Goal: Task Accomplishment & Management: Use online tool/utility

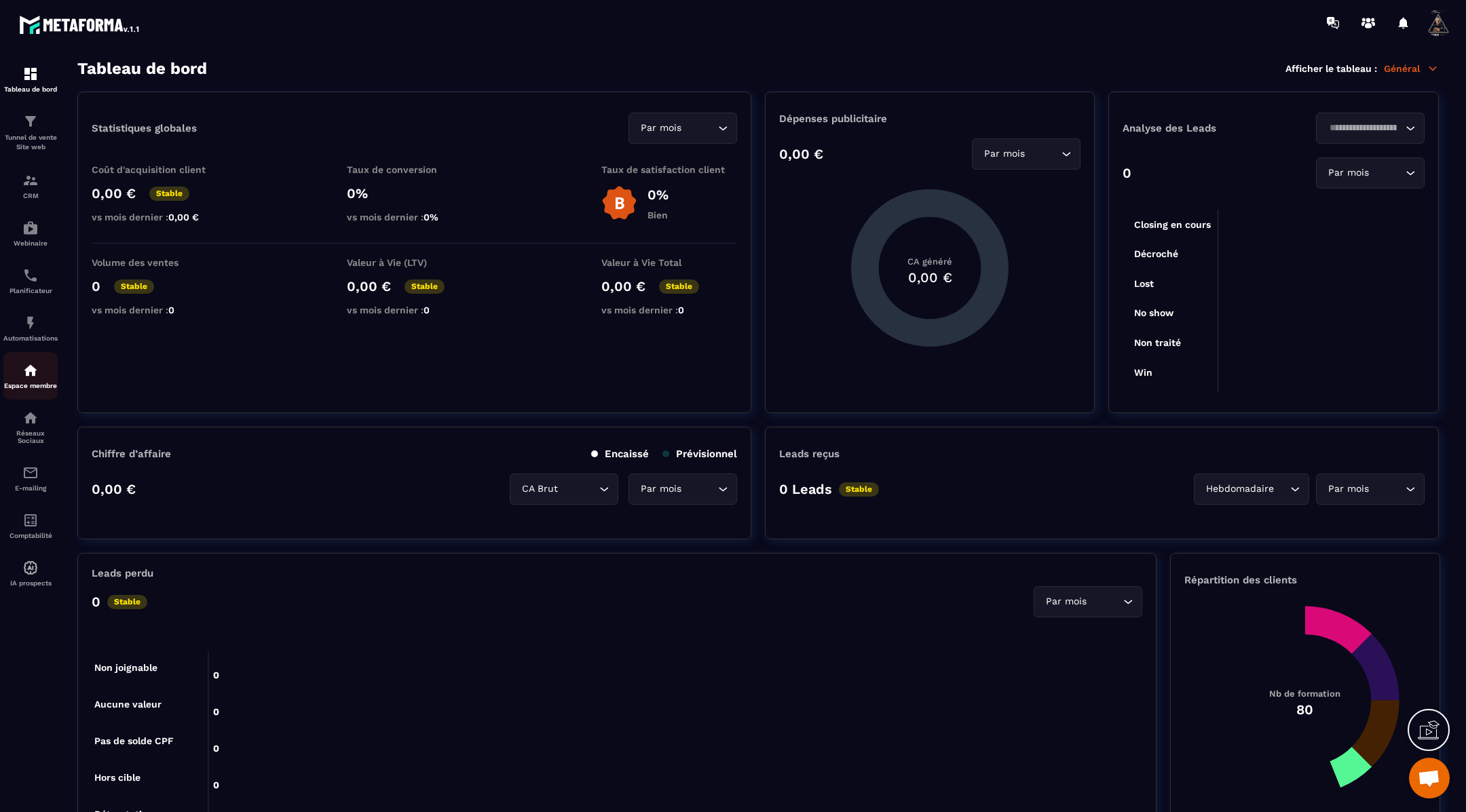
click at [21, 389] on div "Espace membre" at bounding box center [30, 376] width 54 height 27
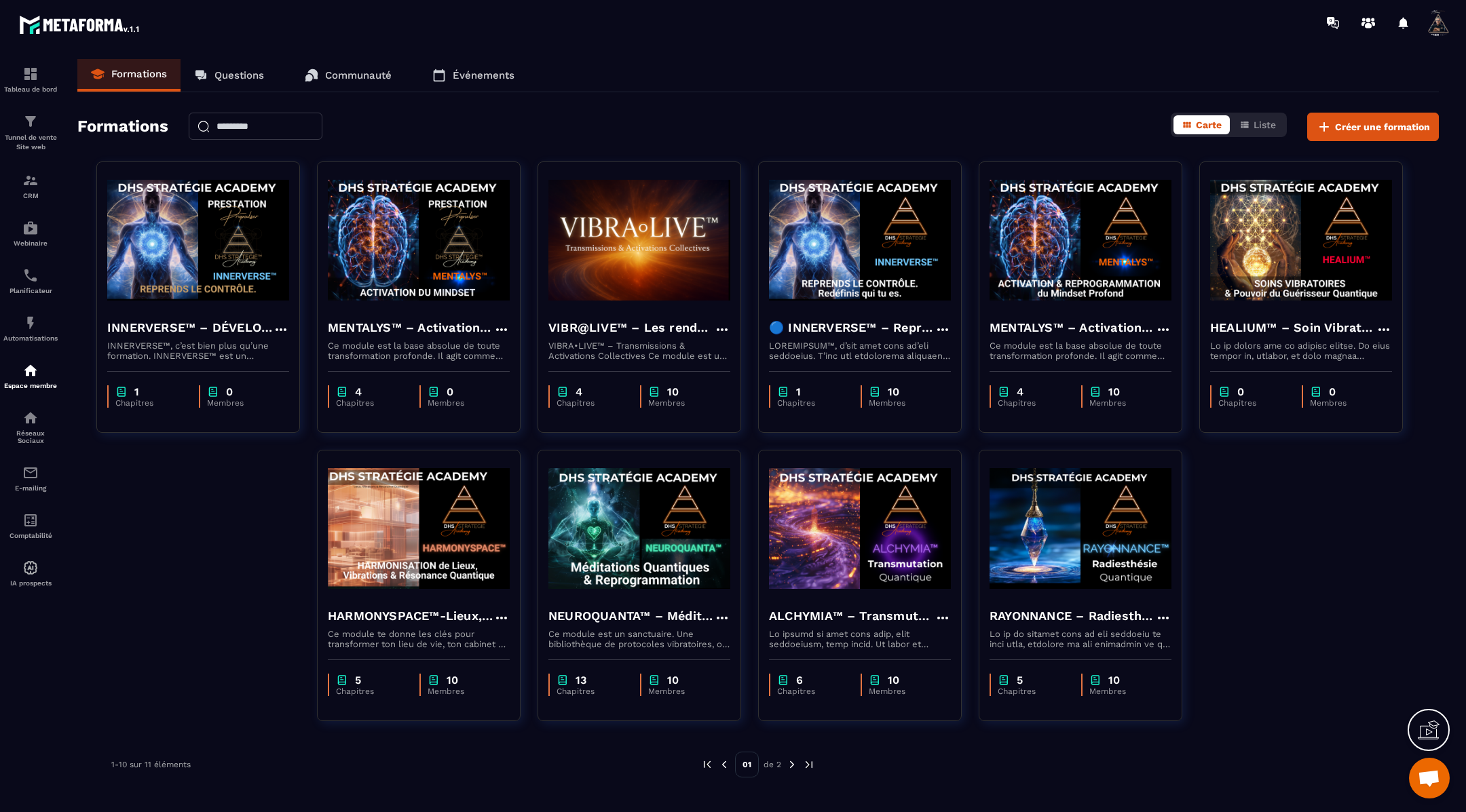
click at [790, 765] on img at bounding box center [792, 764] width 12 height 12
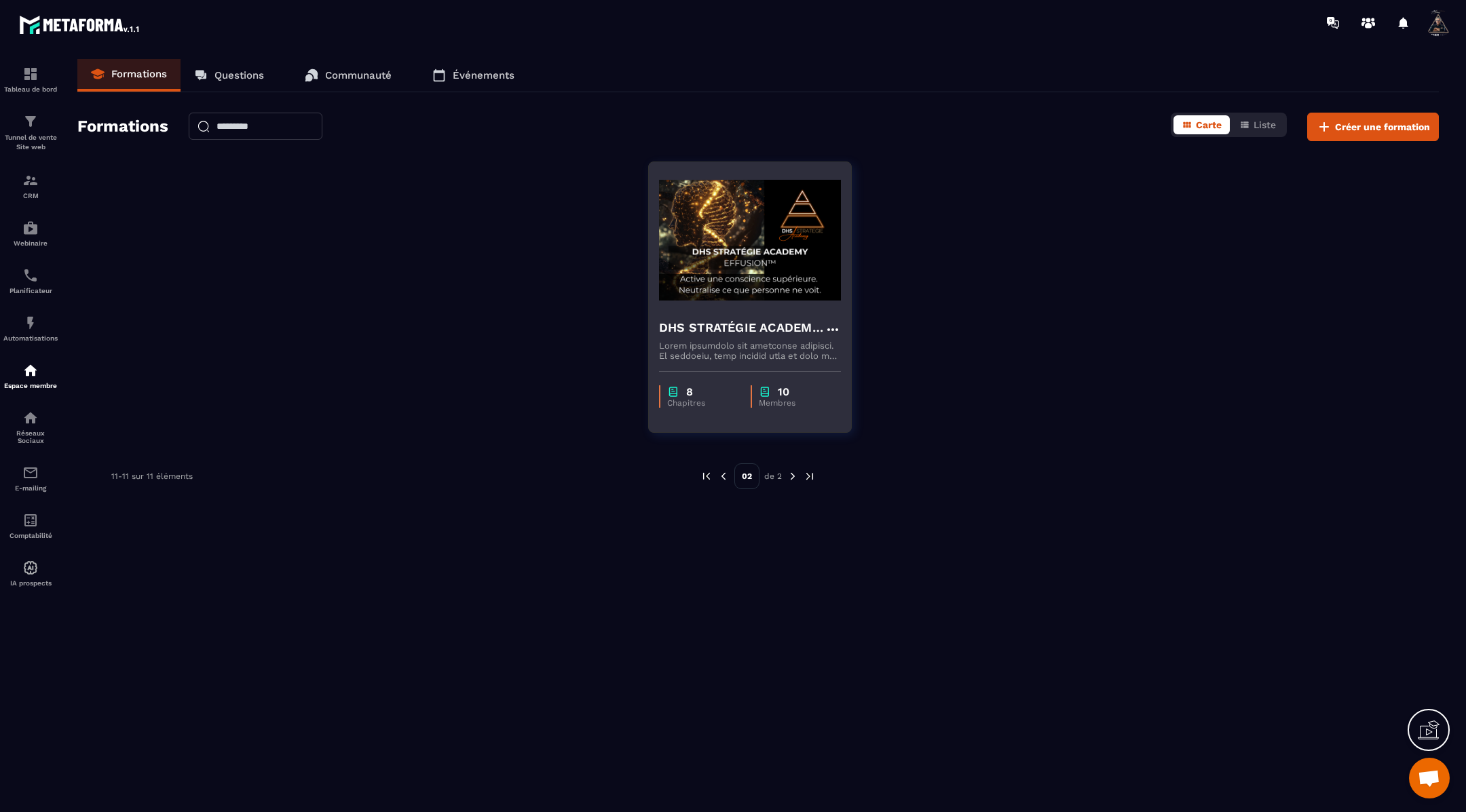
click at [791, 326] on h4 "DHS STRATÉGIE ACADEMY™ – EFFUSION" at bounding box center [741, 328] width 165 height 19
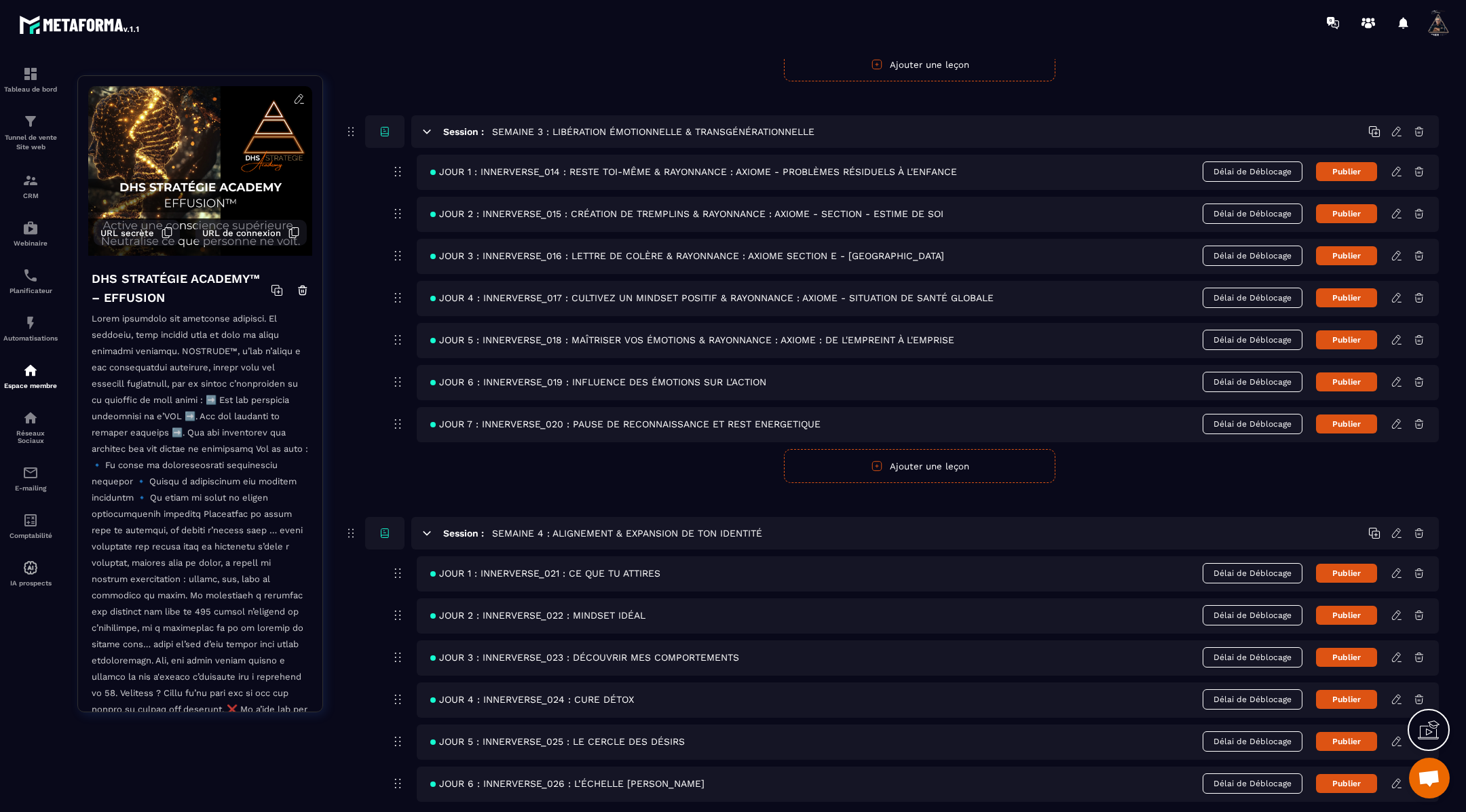
scroll to position [848, 0]
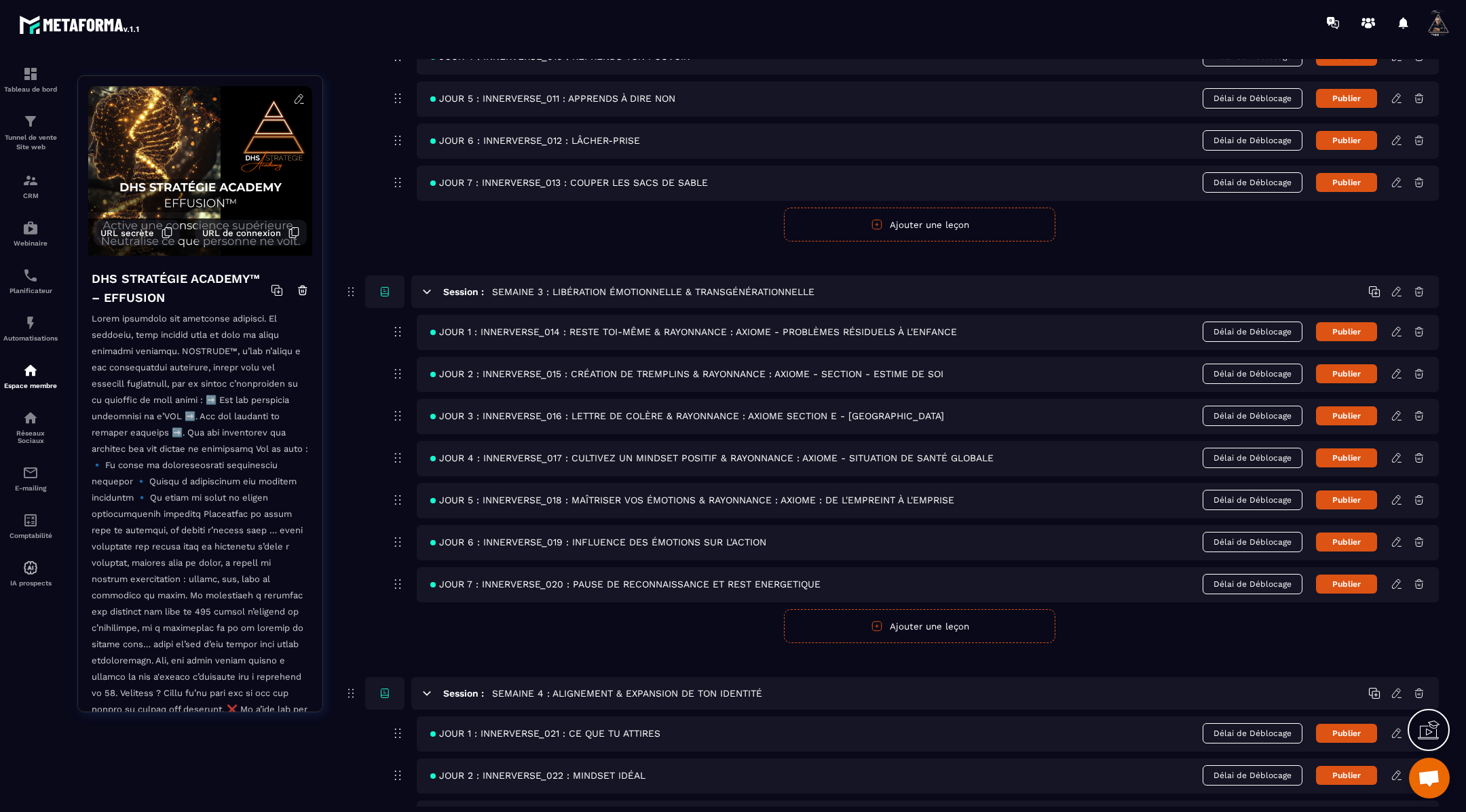
click at [1397, 494] on icon at bounding box center [1396, 499] width 12 height 12
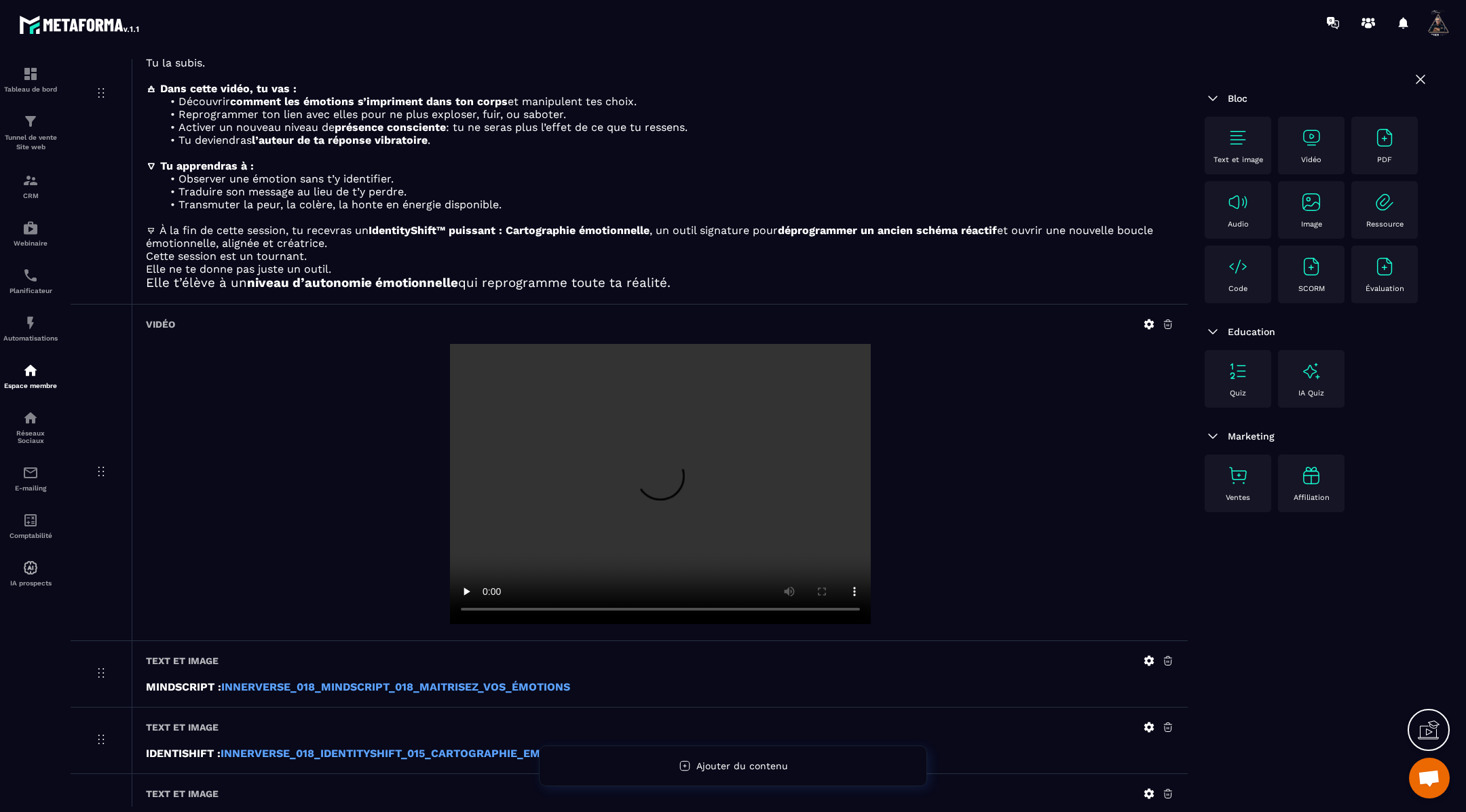
scroll to position [459, 0]
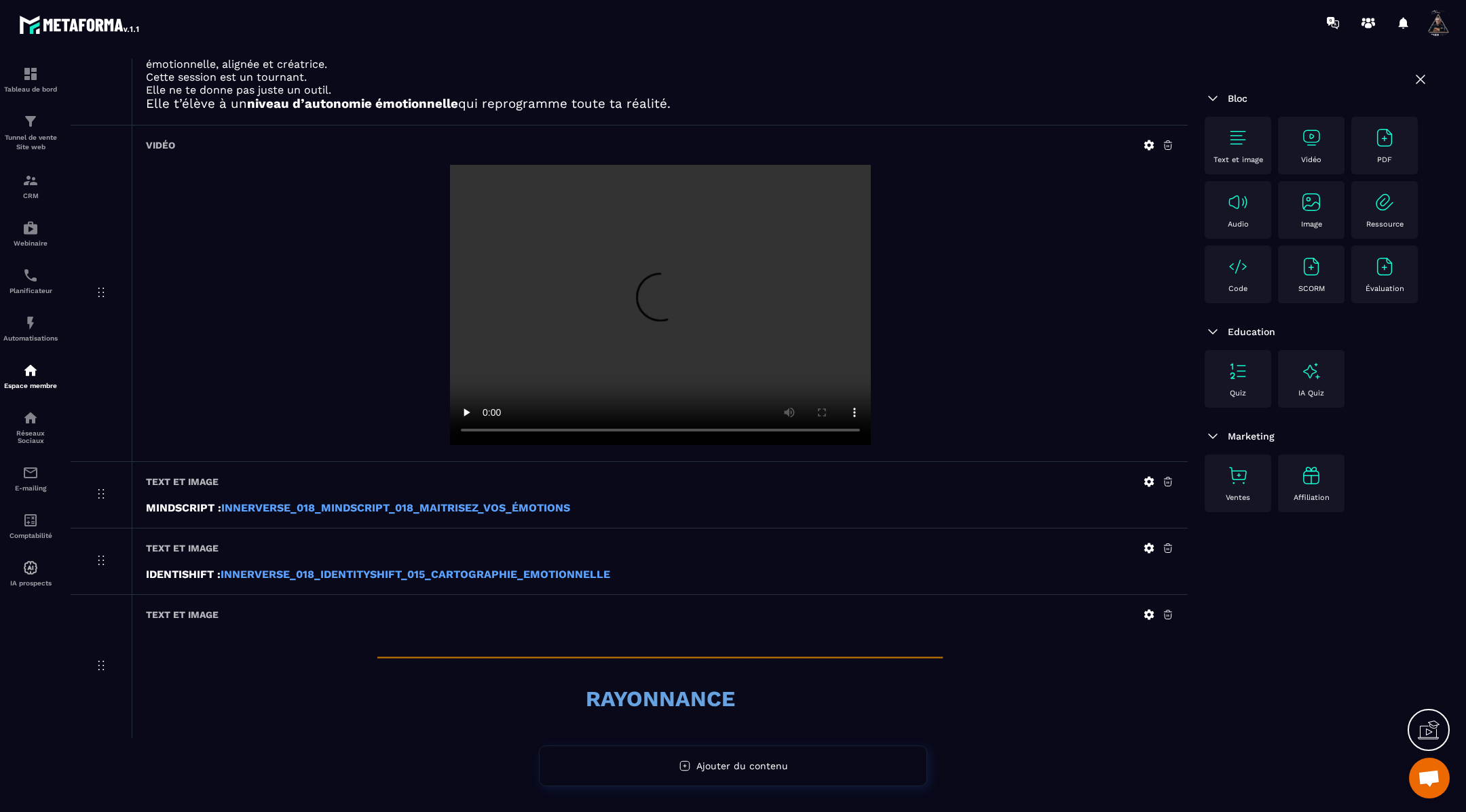
click at [1247, 143] on img at bounding box center [1237, 137] width 22 height 22
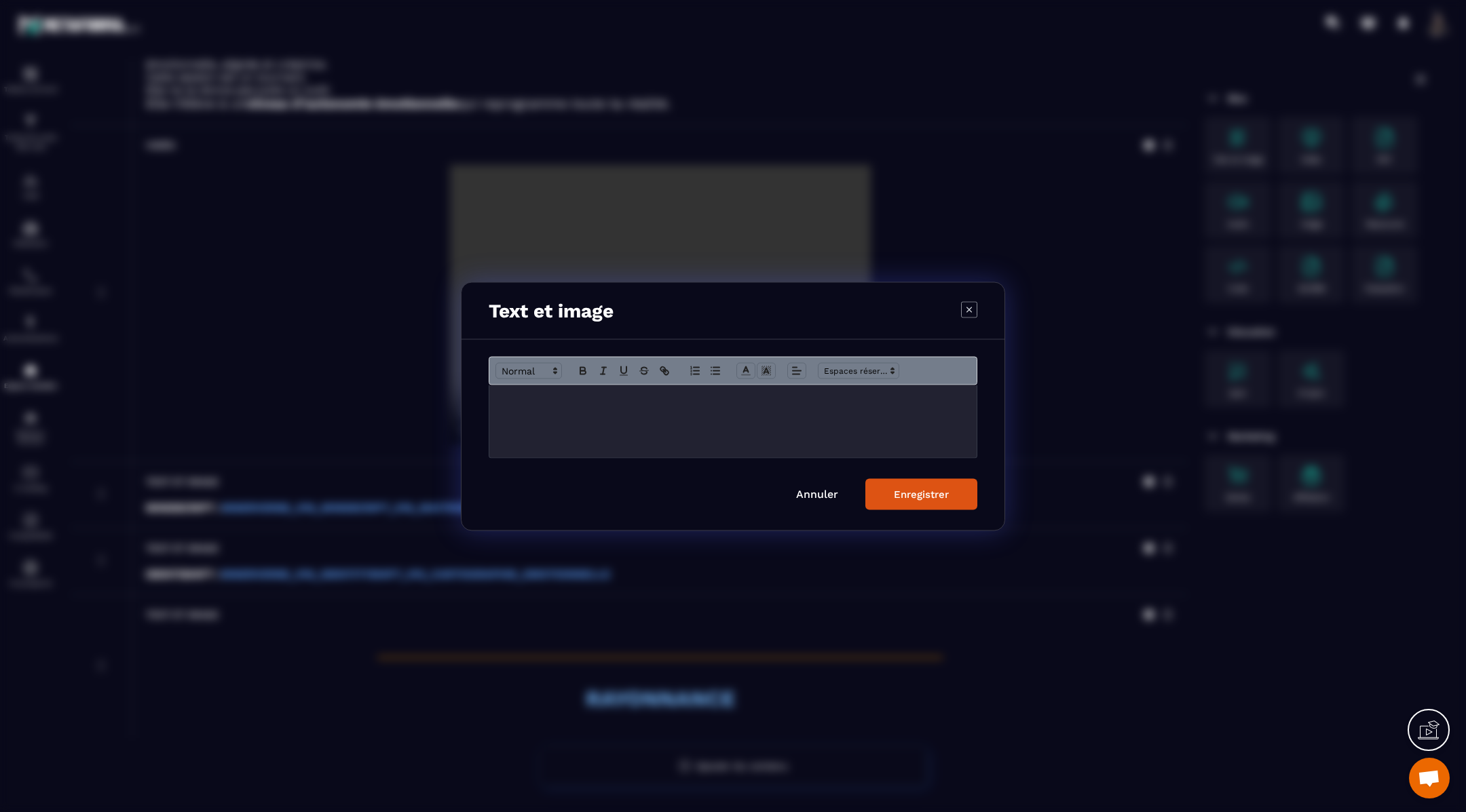
click at [629, 414] on div "Modal window" at bounding box center [733, 420] width 487 height 73
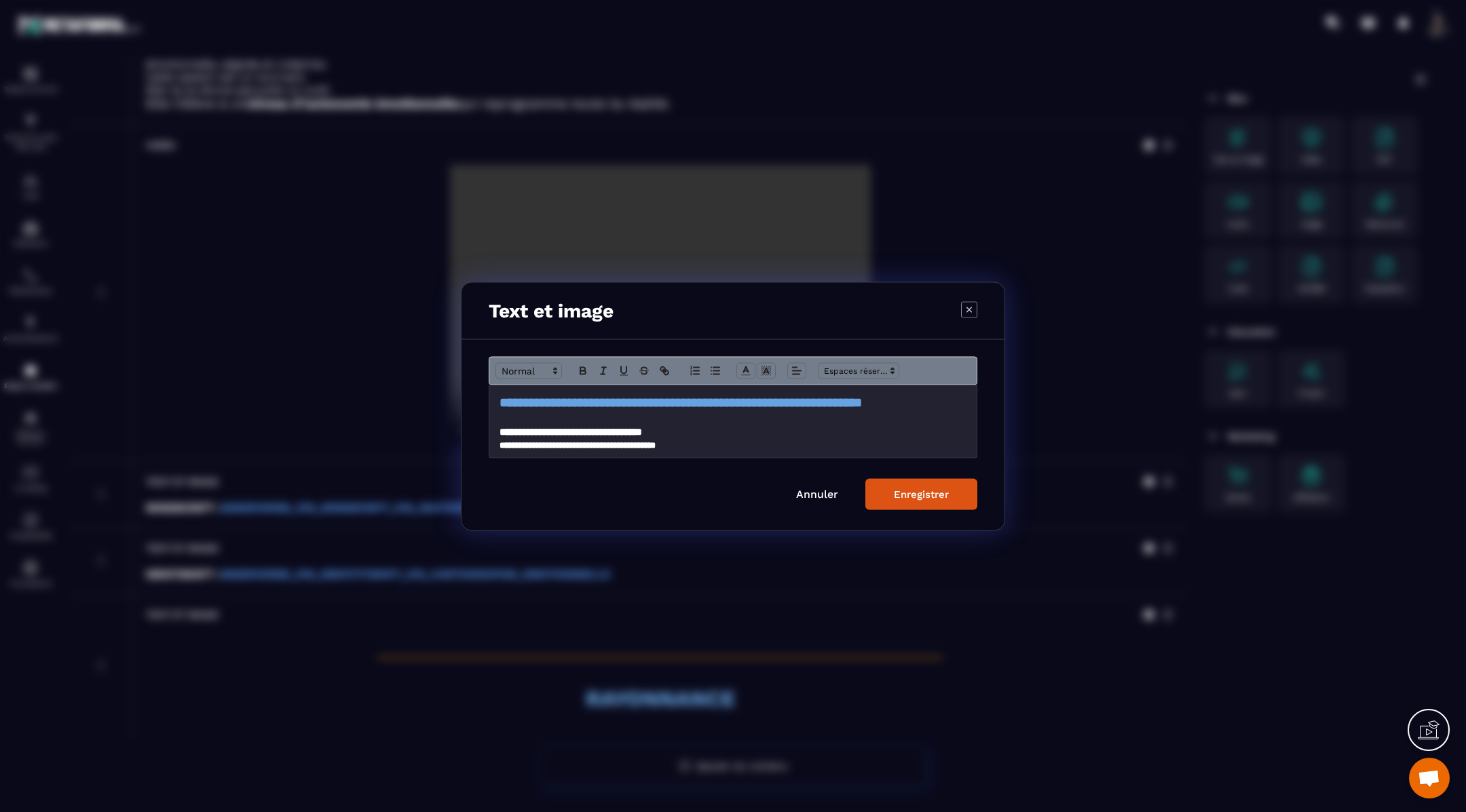
scroll to position [248, 0]
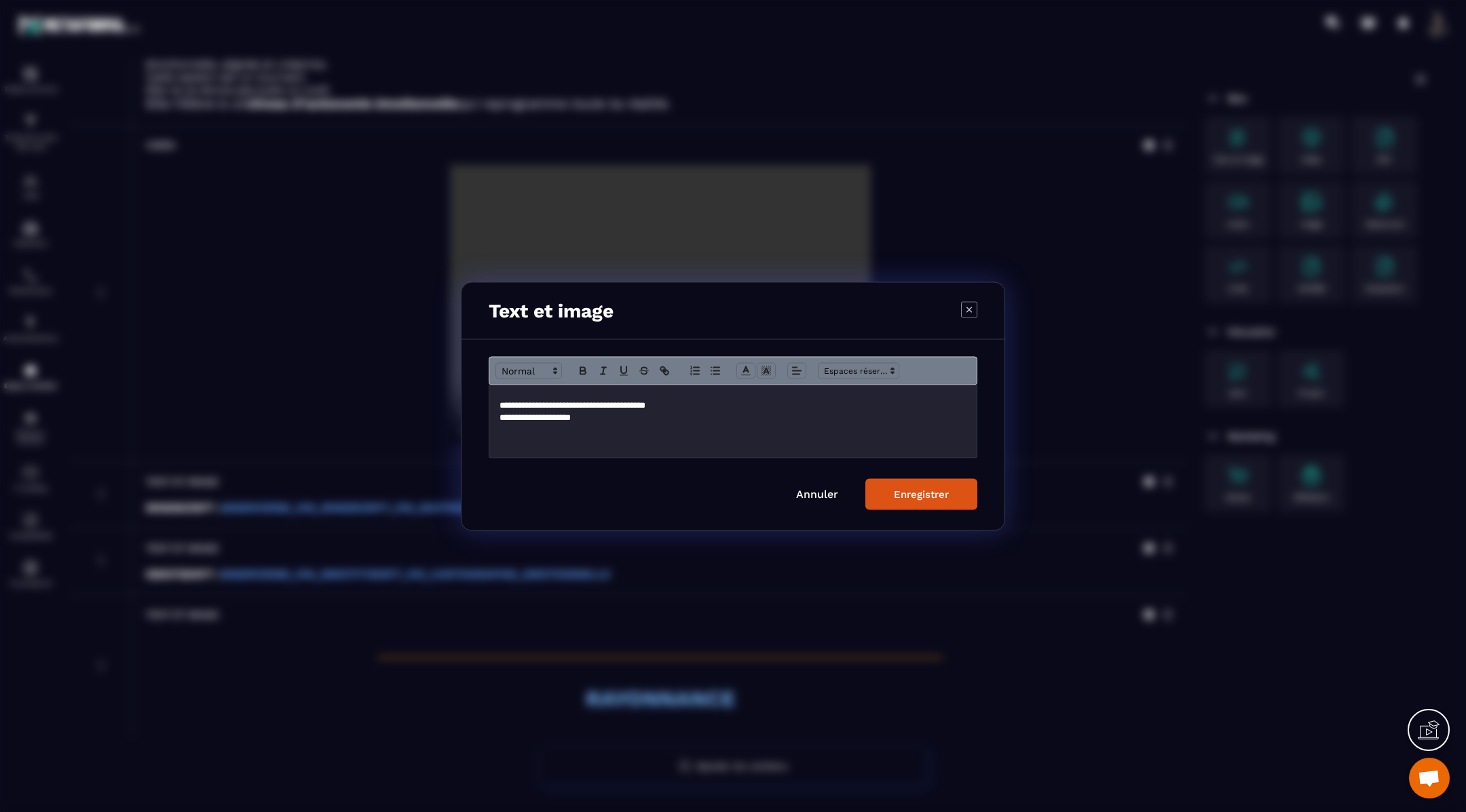
click at [895, 497] on div "Enregistrer" at bounding box center [921, 493] width 55 height 12
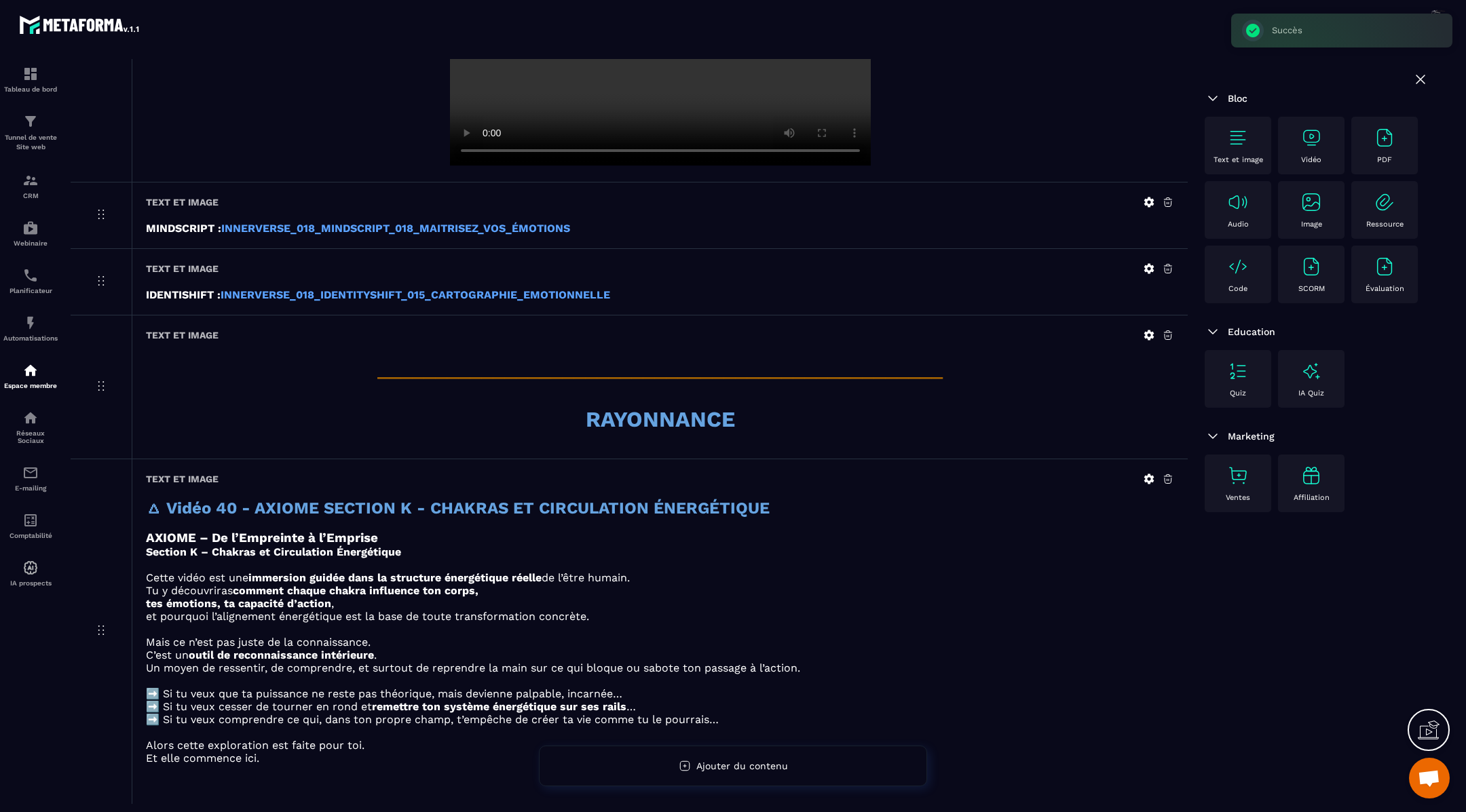
scroll to position [807, 0]
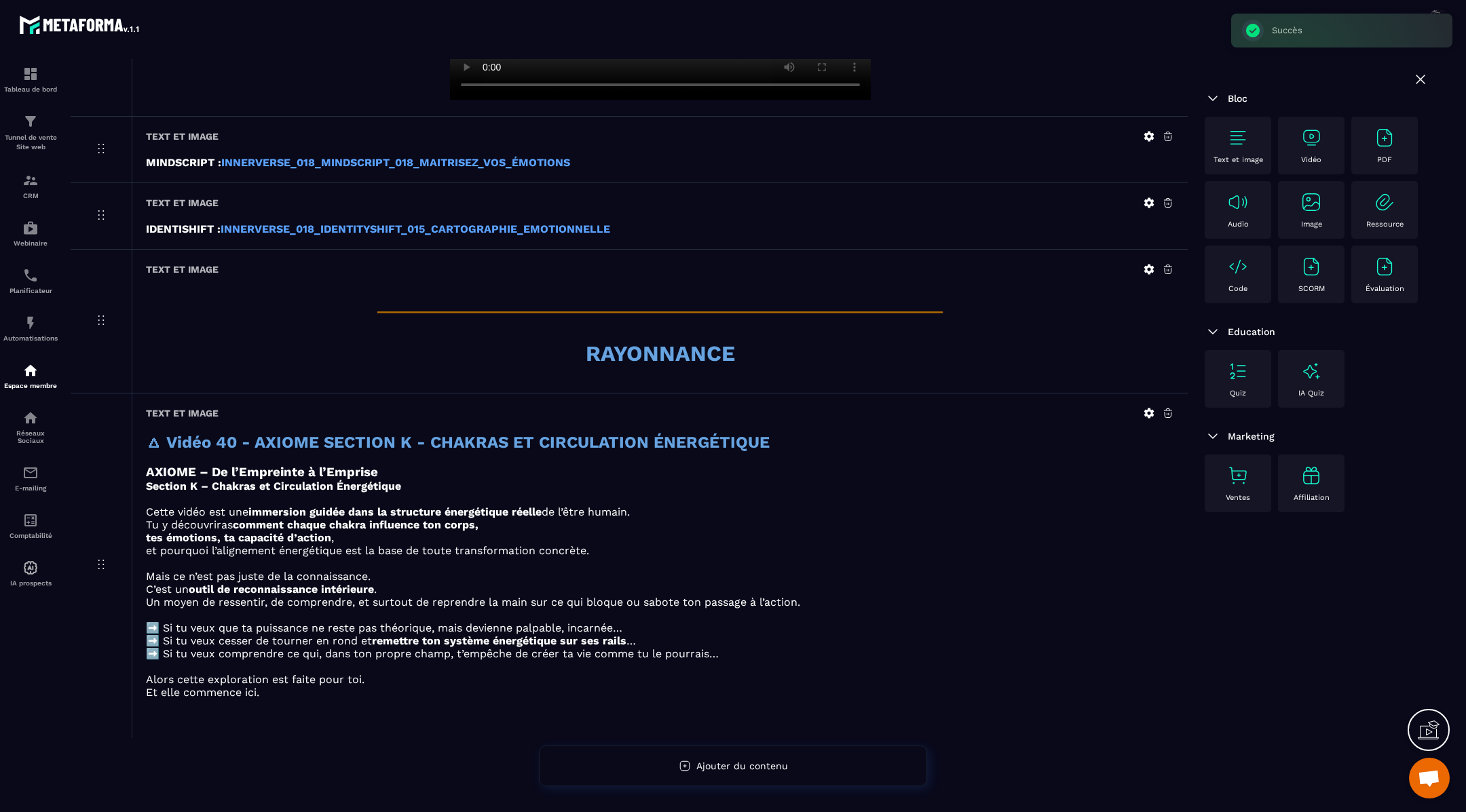
click at [1316, 131] on img at bounding box center [1310, 137] width 22 height 22
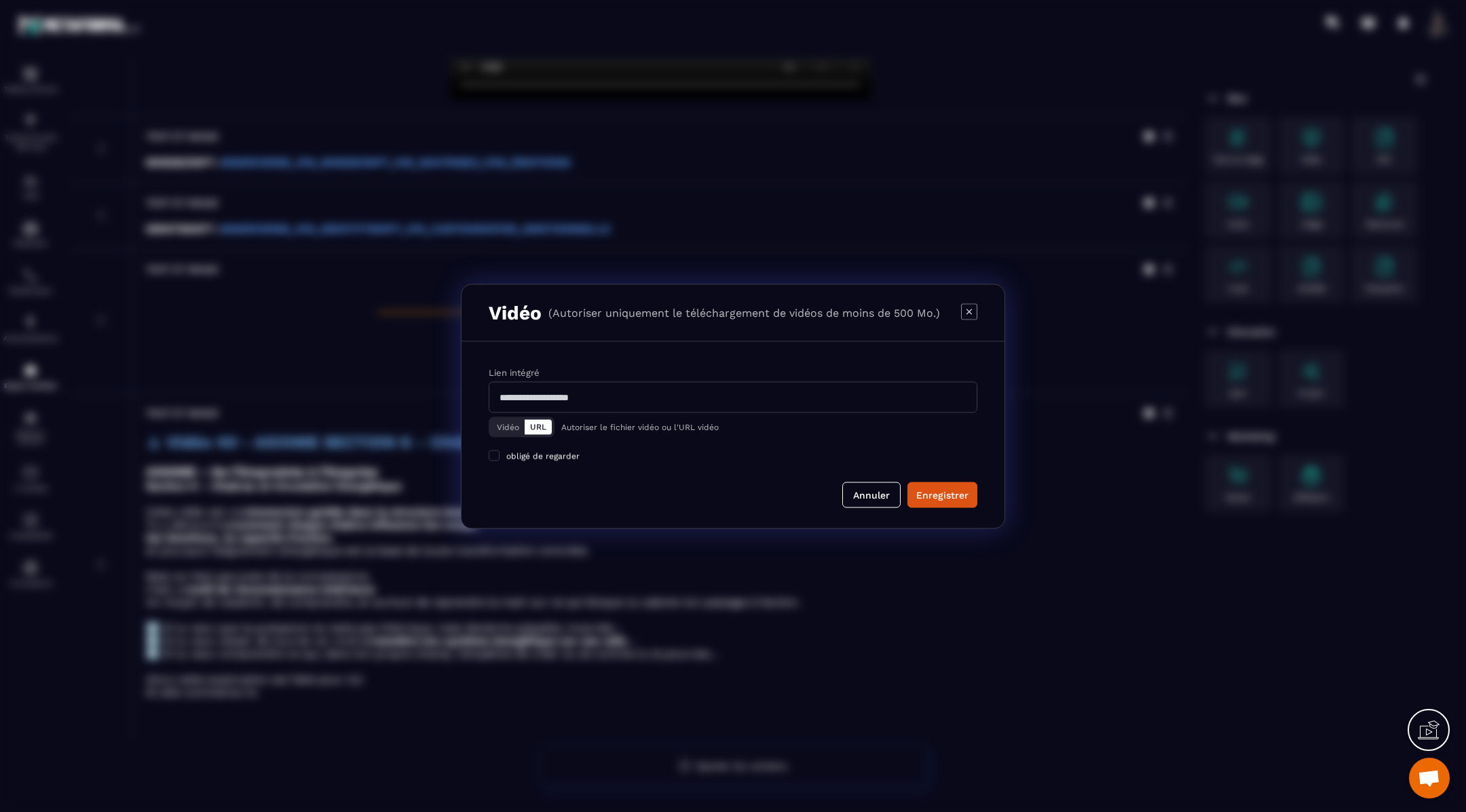
click at [502, 428] on button "Vidéo" at bounding box center [508, 426] width 34 height 15
click at [570, 396] on div "Télécharger un fichier" at bounding box center [733, 397] width 490 height 30
click at [0, 0] on input "Vidéo Télécharger un fichier" at bounding box center [0, 0] width 0 height 0
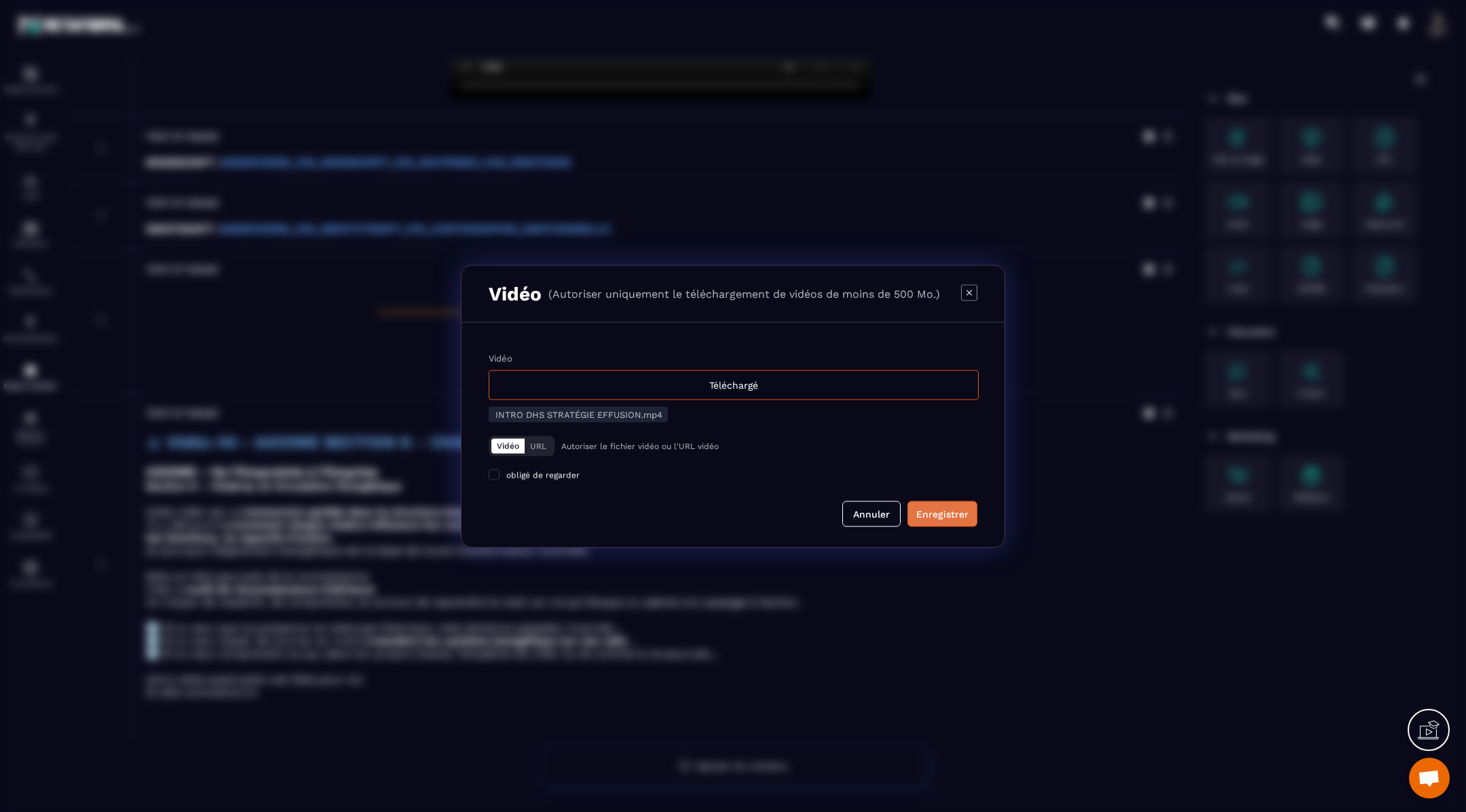
click at [918, 510] on div "Enregistrer" at bounding box center [942, 513] width 52 height 14
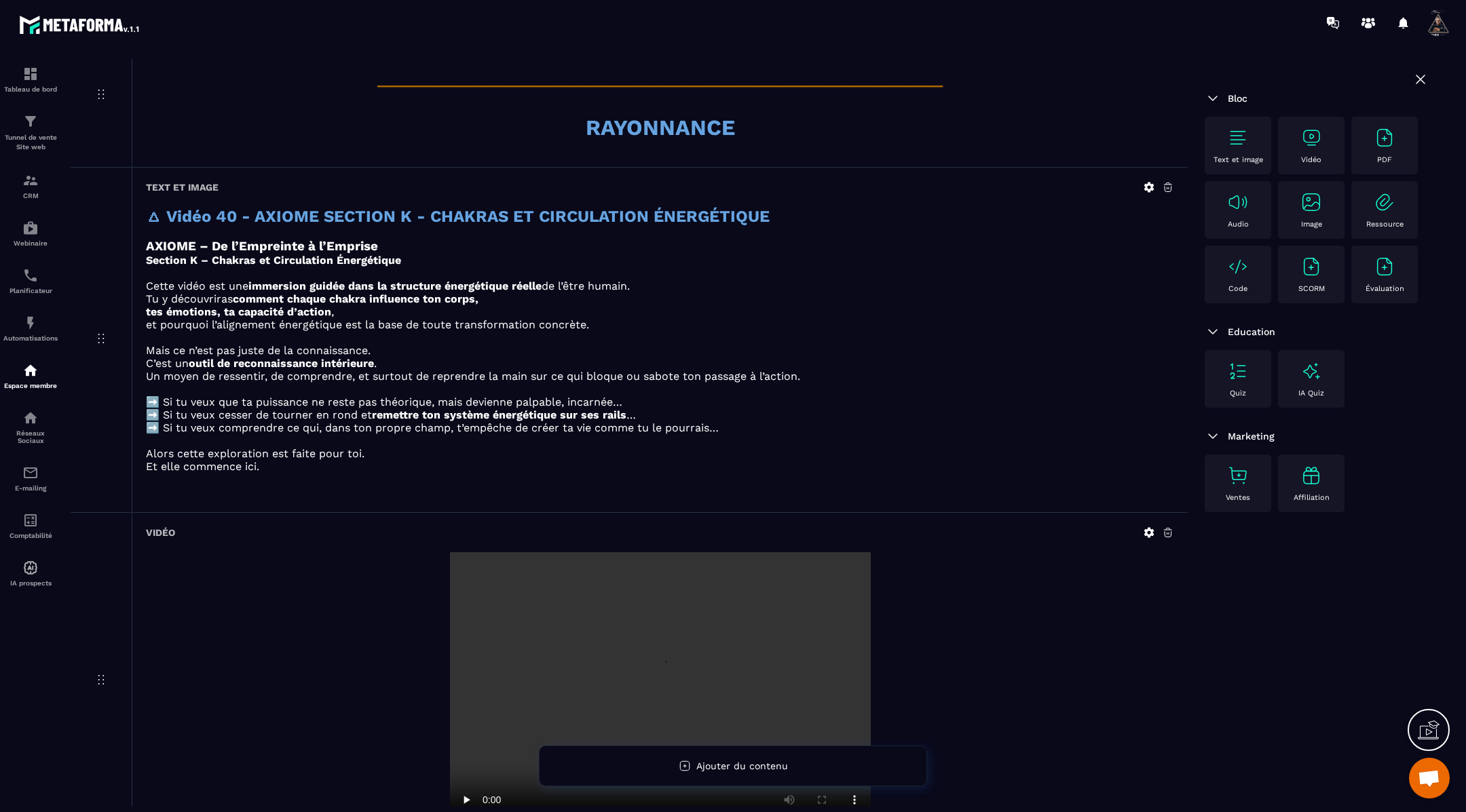
scroll to position [1143, 0]
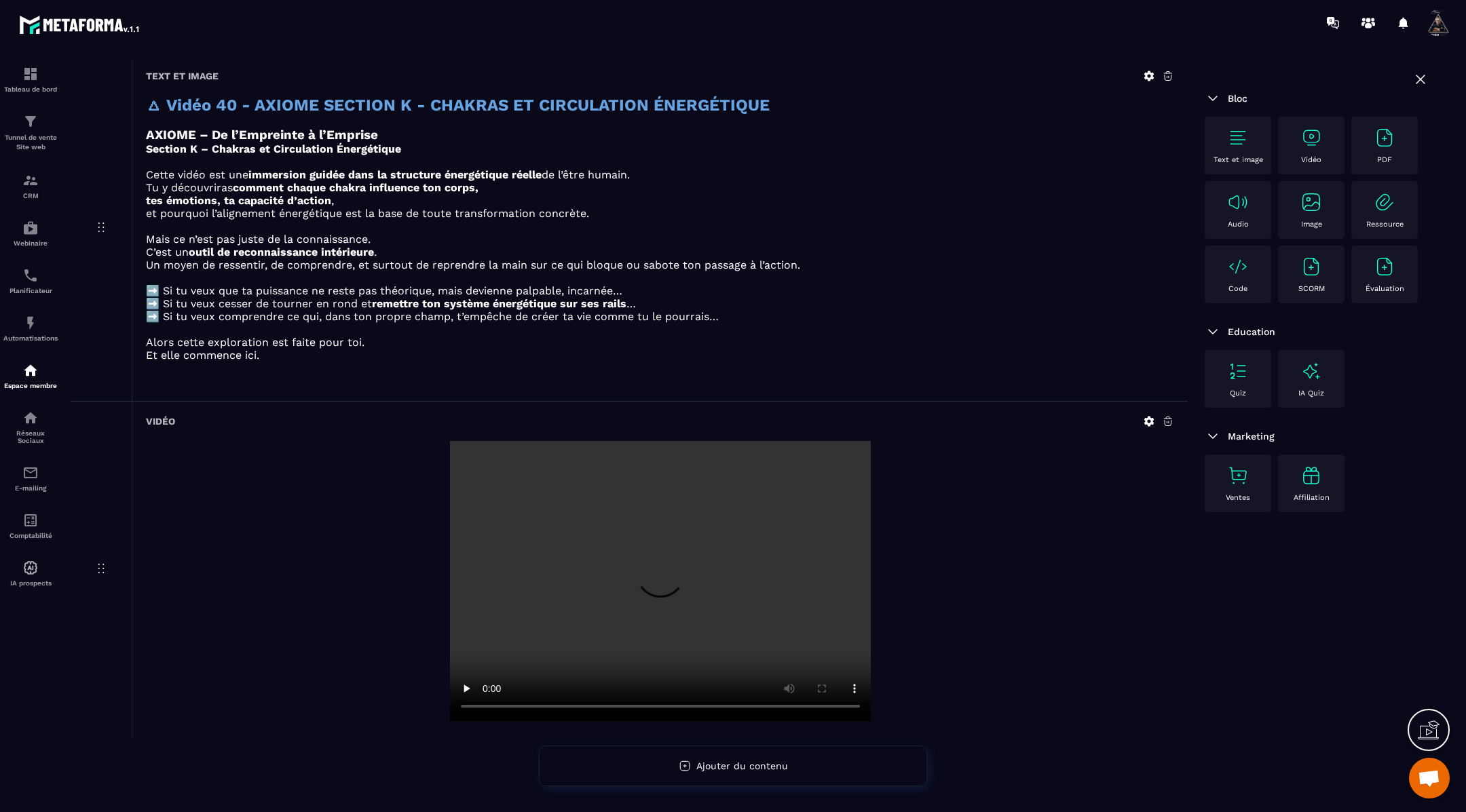
click at [1235, 138] on img at bounding box center [1237, 137] width 22 height 22
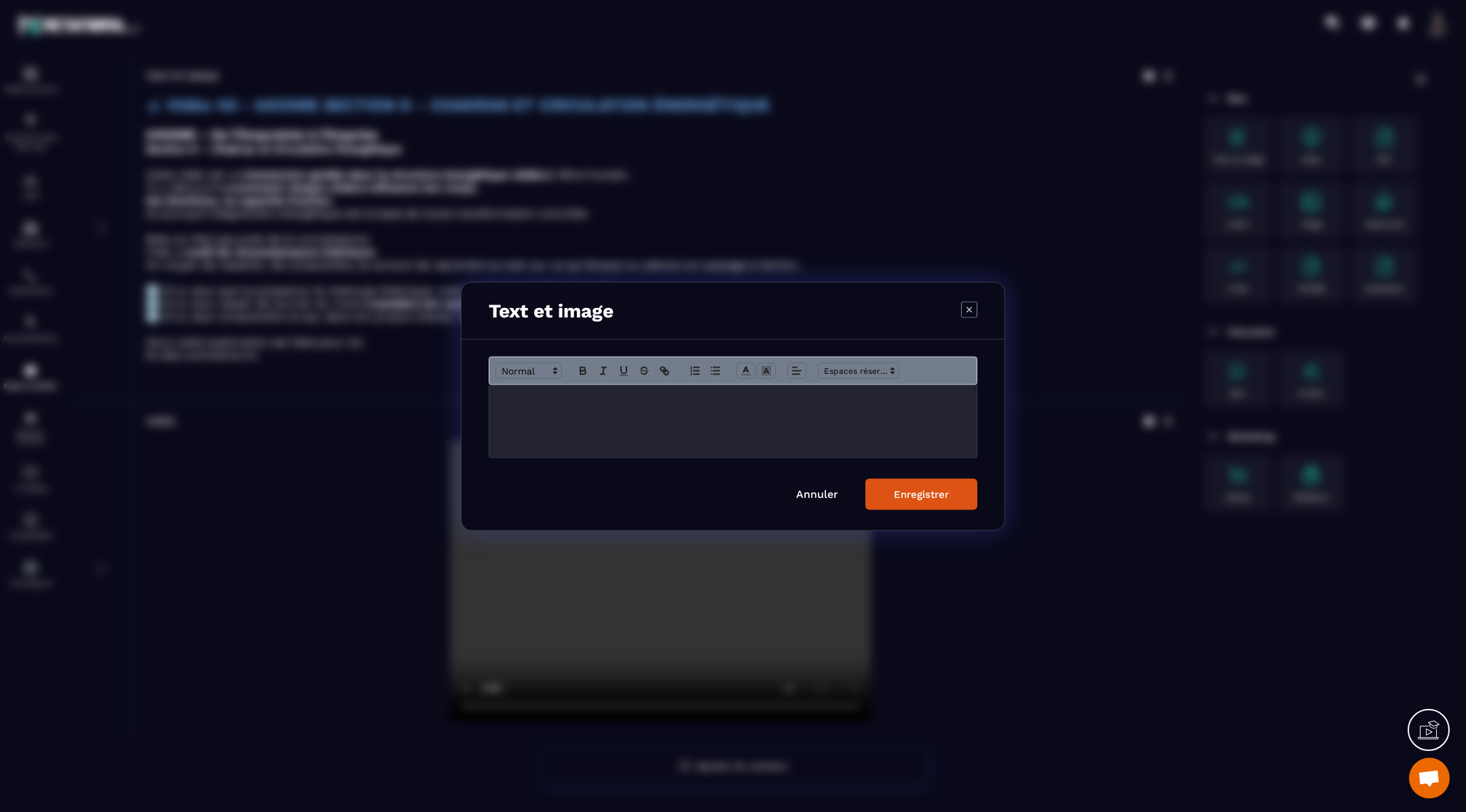
click at [686, 412] on div "Modal window" at bounding box center [733, 420] width 487 height 73
click at [897, 493] on div "Enregistrer" at bounding box center [921, 493] width 55 height 12
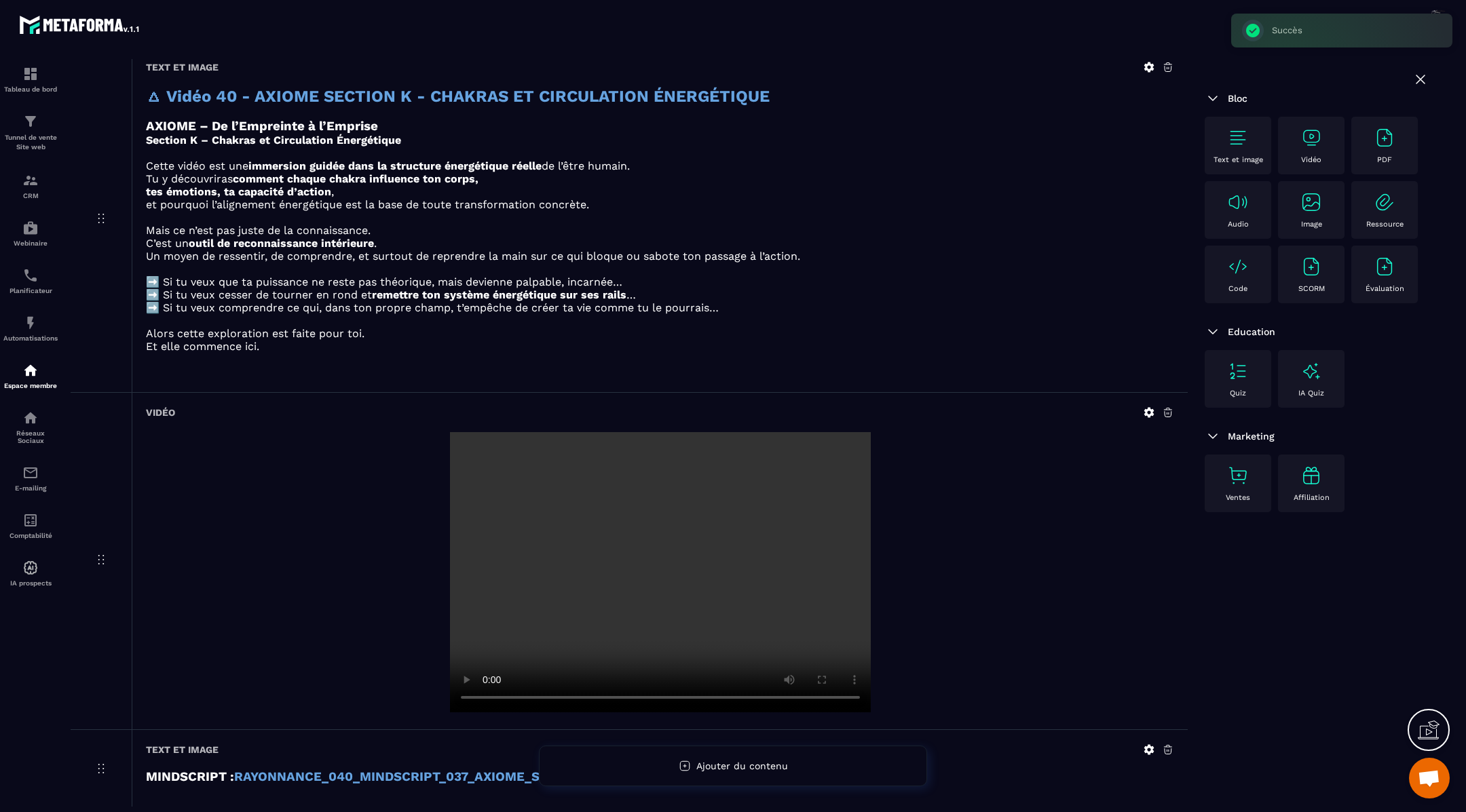
click at [1242, 130] on img at bounding box center [1237, 137] width 22 height 22
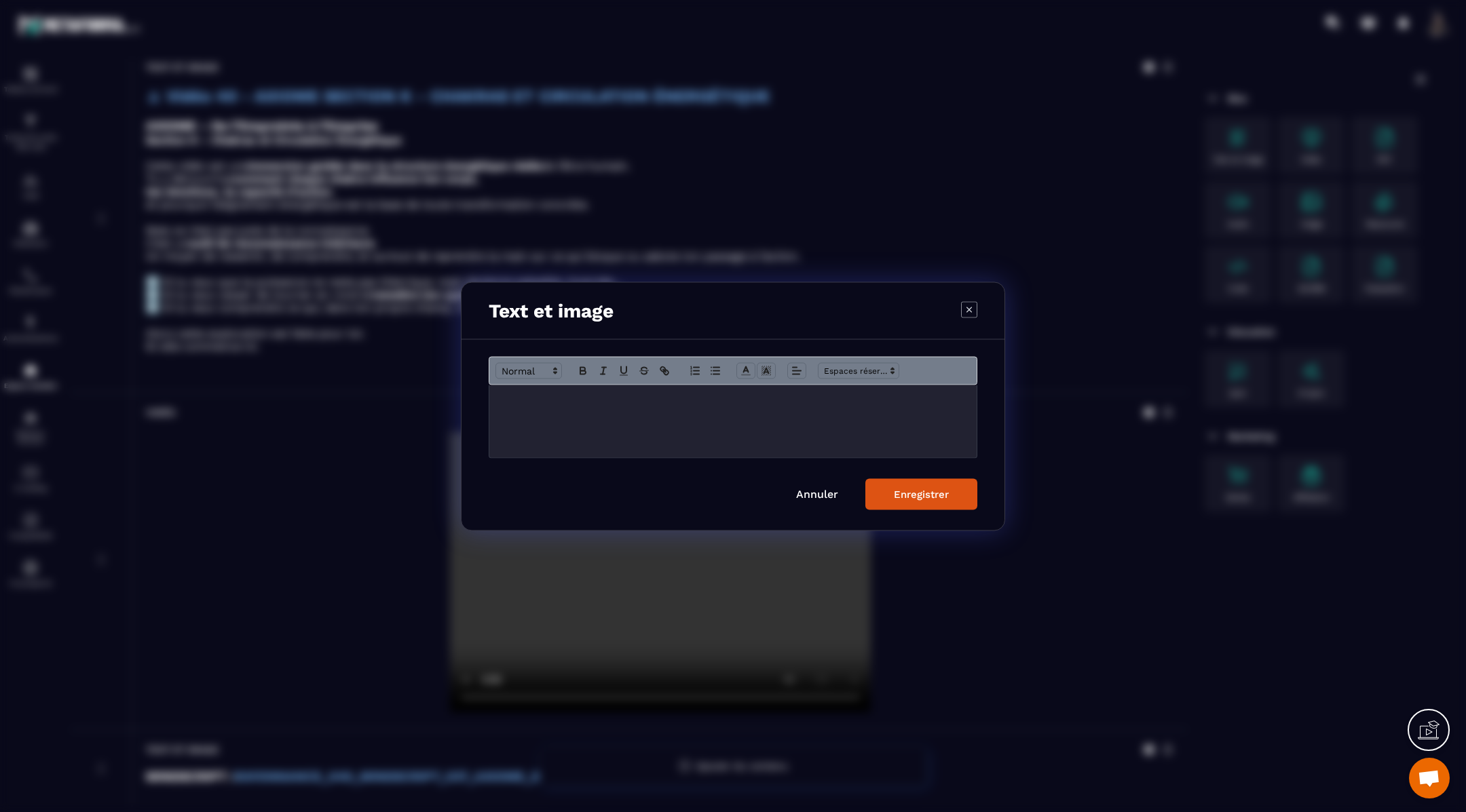
click at [730, 399] on p "Modal window" at bounding box center [733, 398] width 467 height 12
click at [887, 491] on button "Enregistrer" at bounding box center [921, 493] width 112 height 31
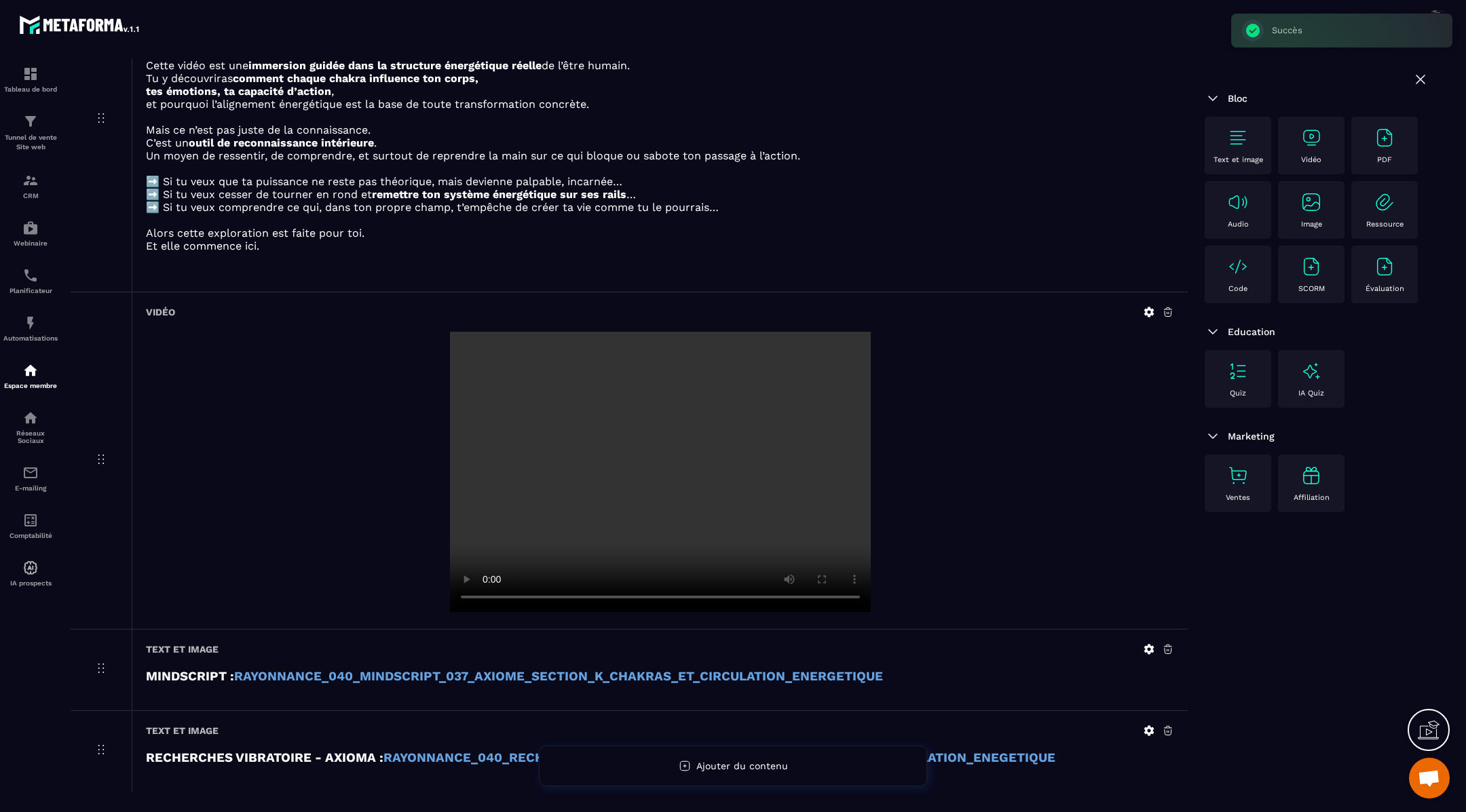
scroll to position [1305, 0]
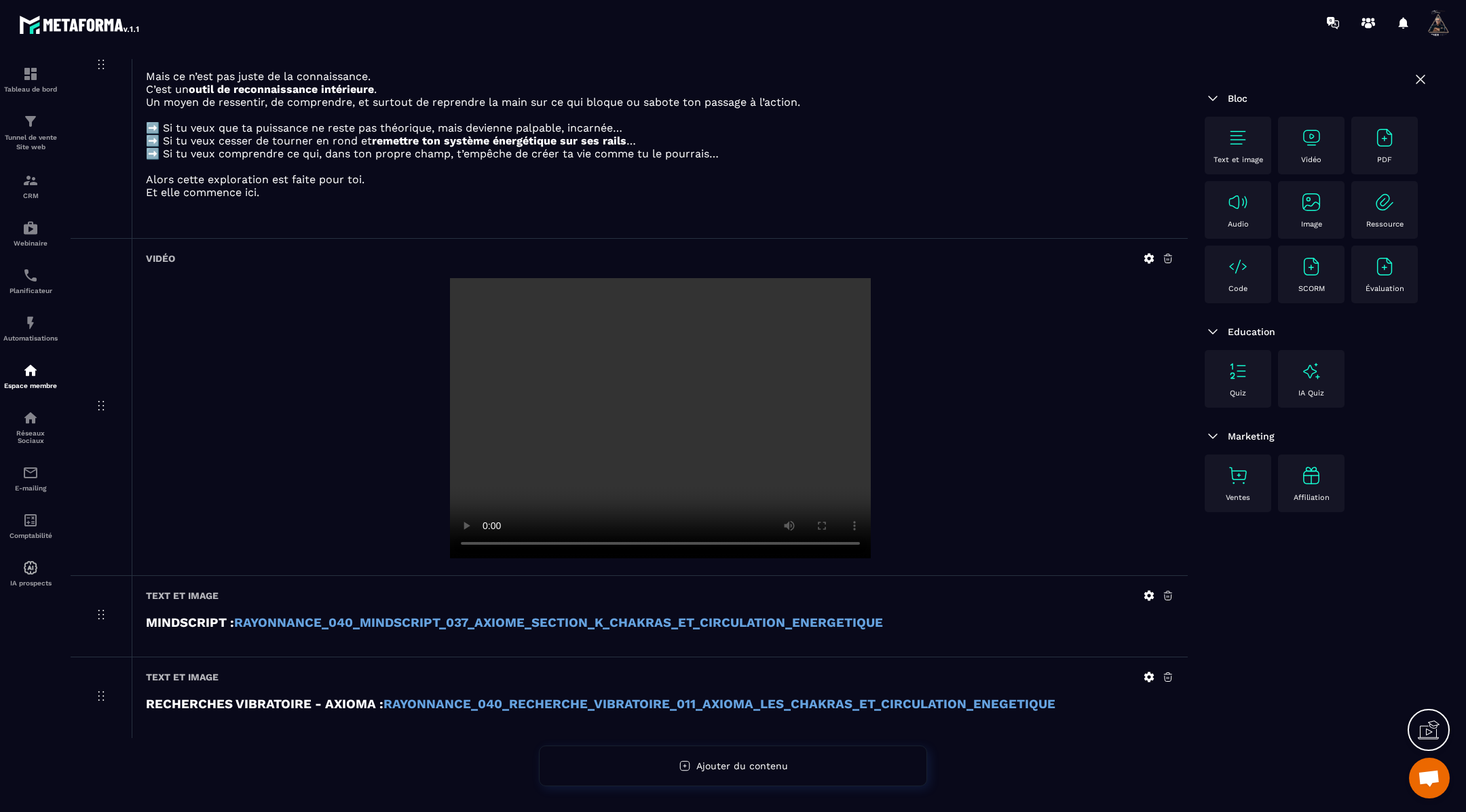
click at [682, 700] on strong "RAYONNANCE_040_RECHERCHE_VIBRATOIRE_011_AXIOMA_LES_CHAKRAS_ET_CIRCULATION_ENEGE…" at bounding box center [719, 704] width 672 height 15
drag, startPoint x: 533, startPoint y: 417, endPoint x: 786, endPoint y: 4, distance: 484.3
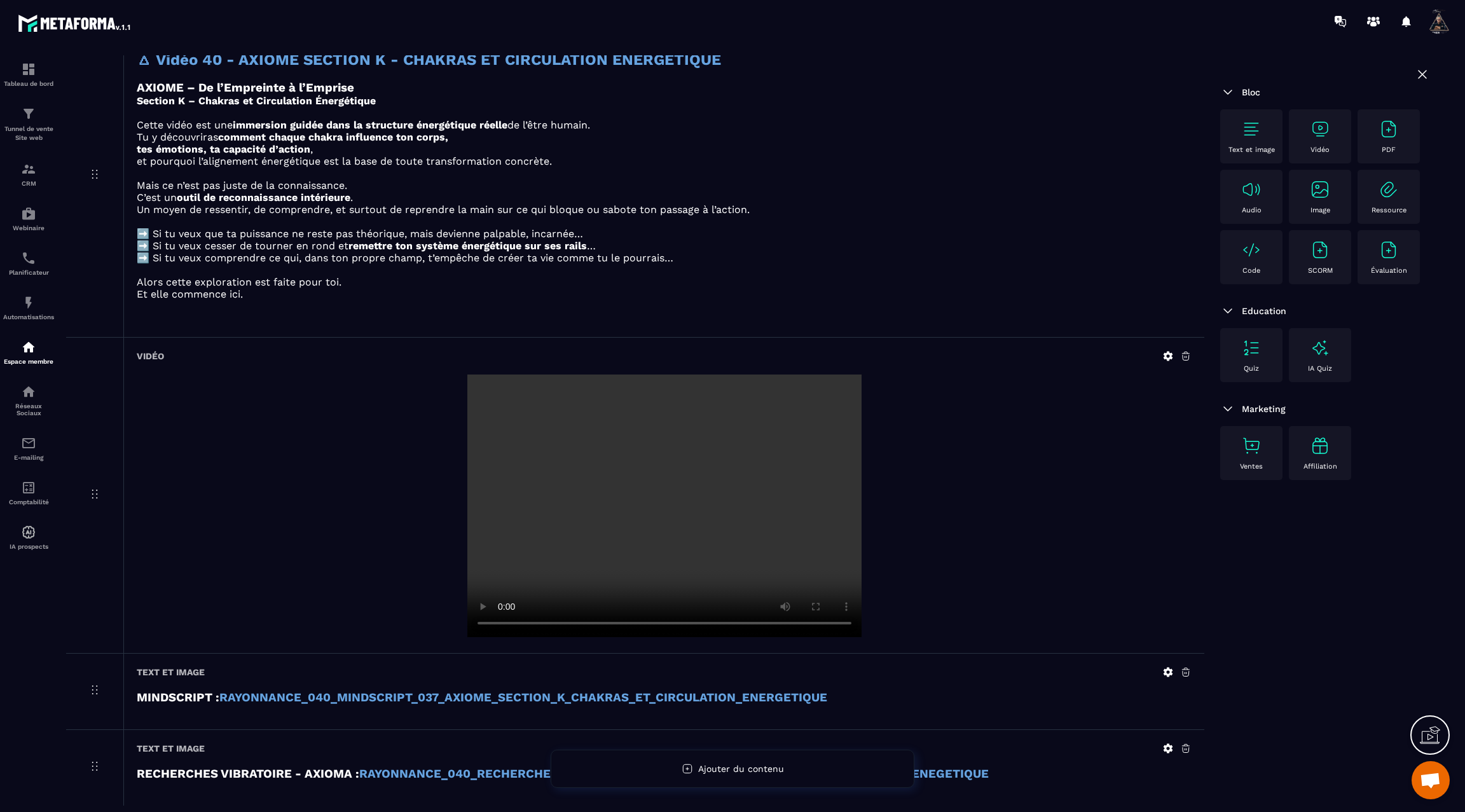
scroll to position [1158, 0]
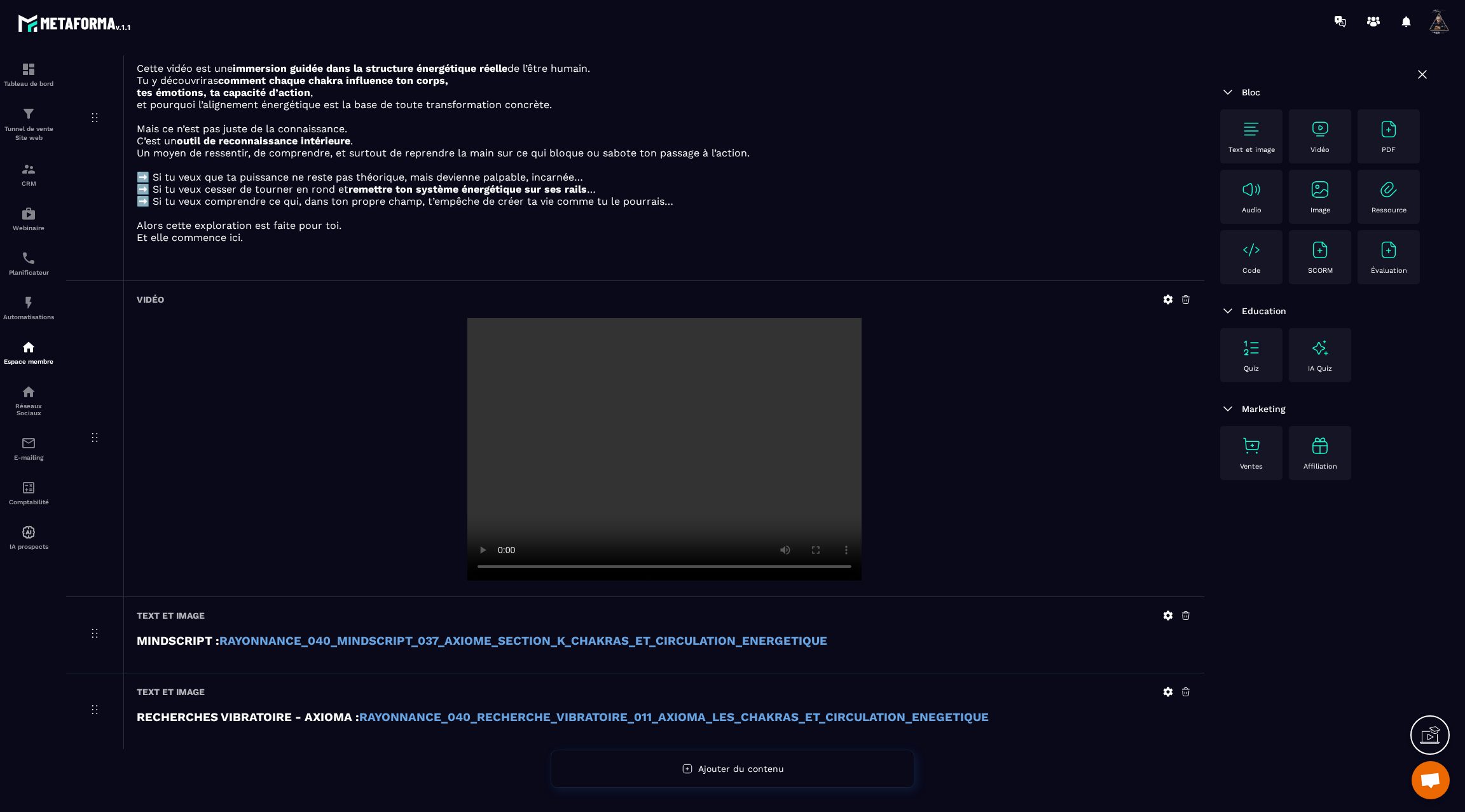
click at [1250, 125] on img at bounding box center [1251, 129] width 20 height 20
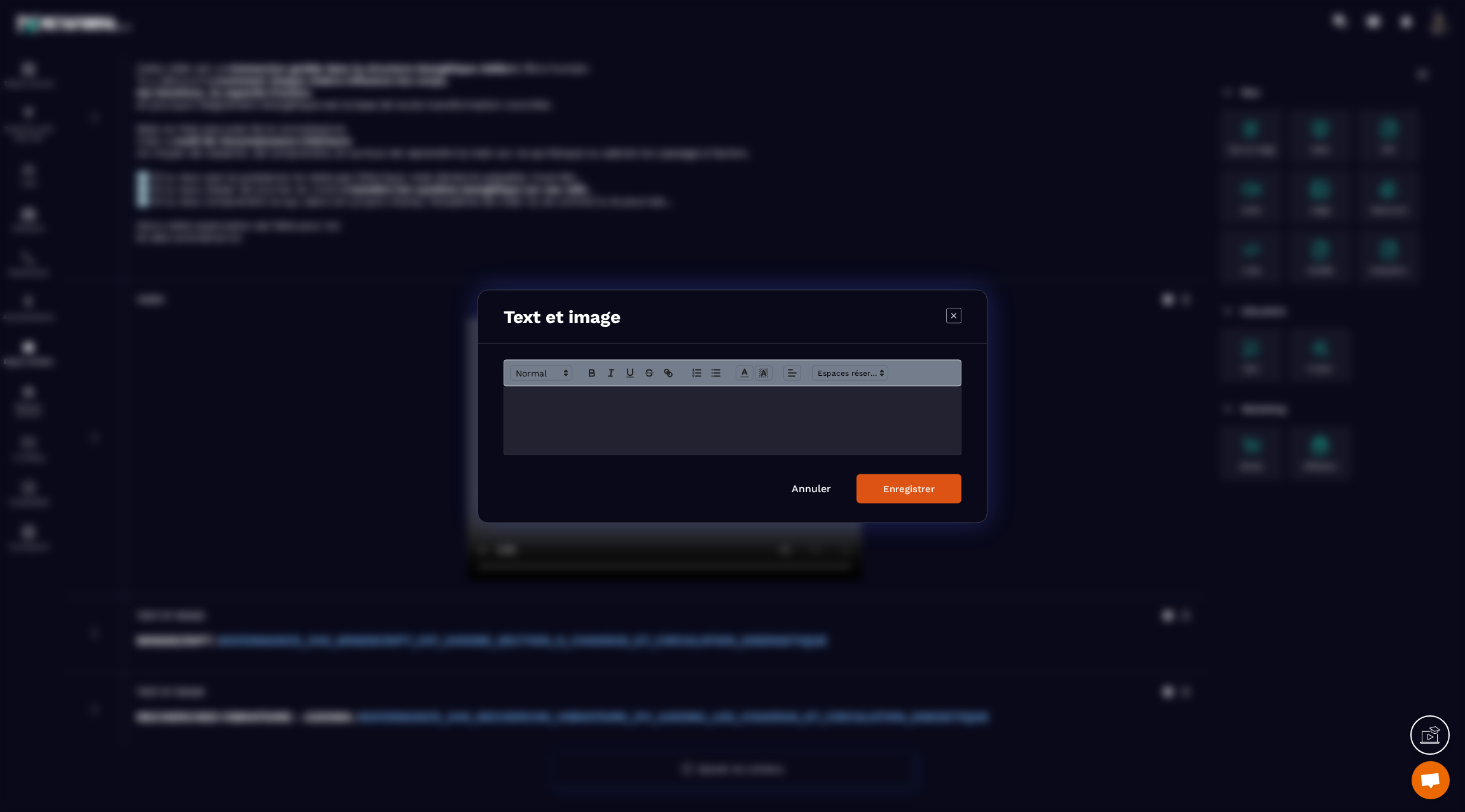
click at [636, 402] on p "Modal window" at bounding box center [732, 399] width 437 height 11
click at [902, 490] on div "Enregistrer" at bounding box center [909, 487] width 52 height 11
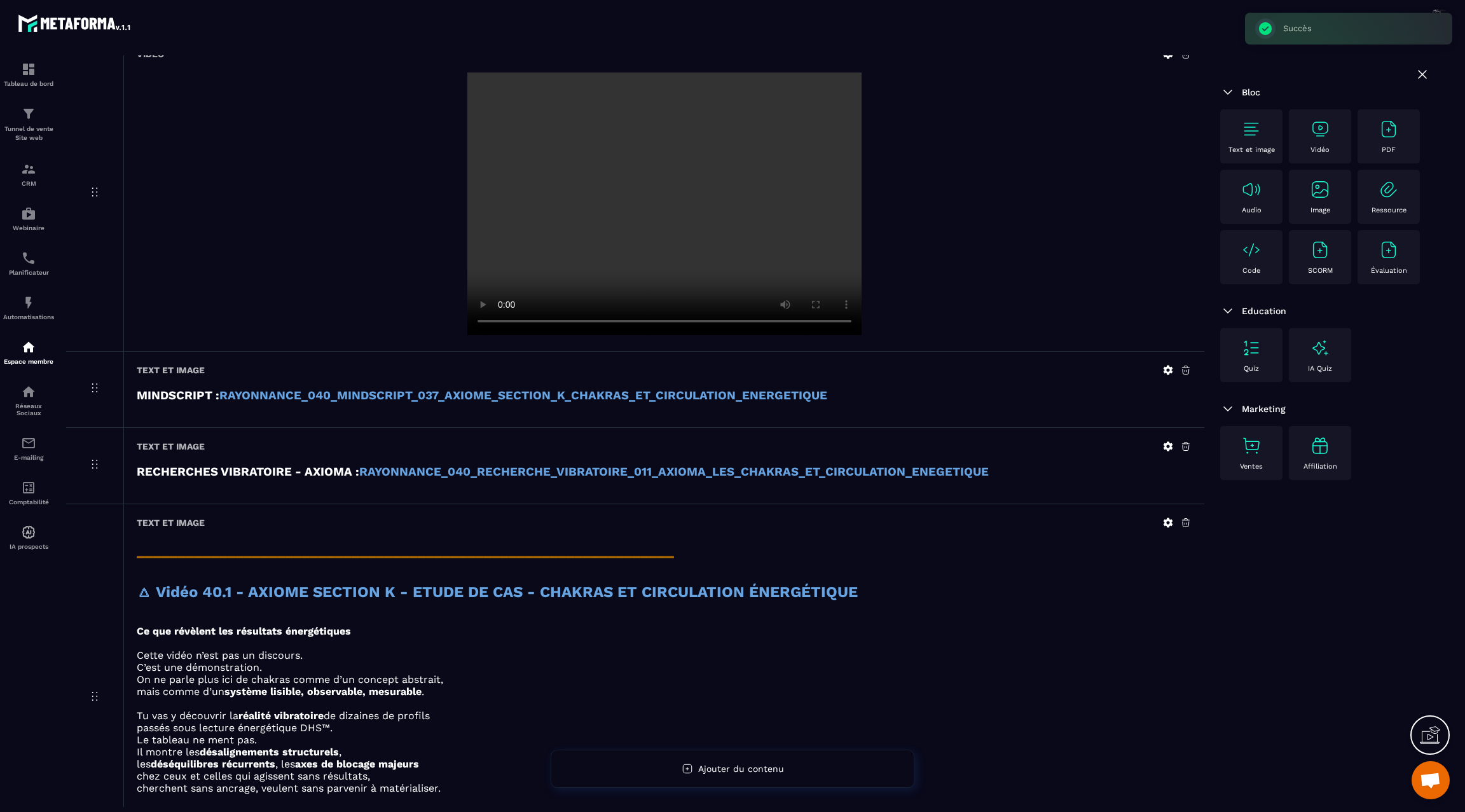
scroll to position [1542, 0]
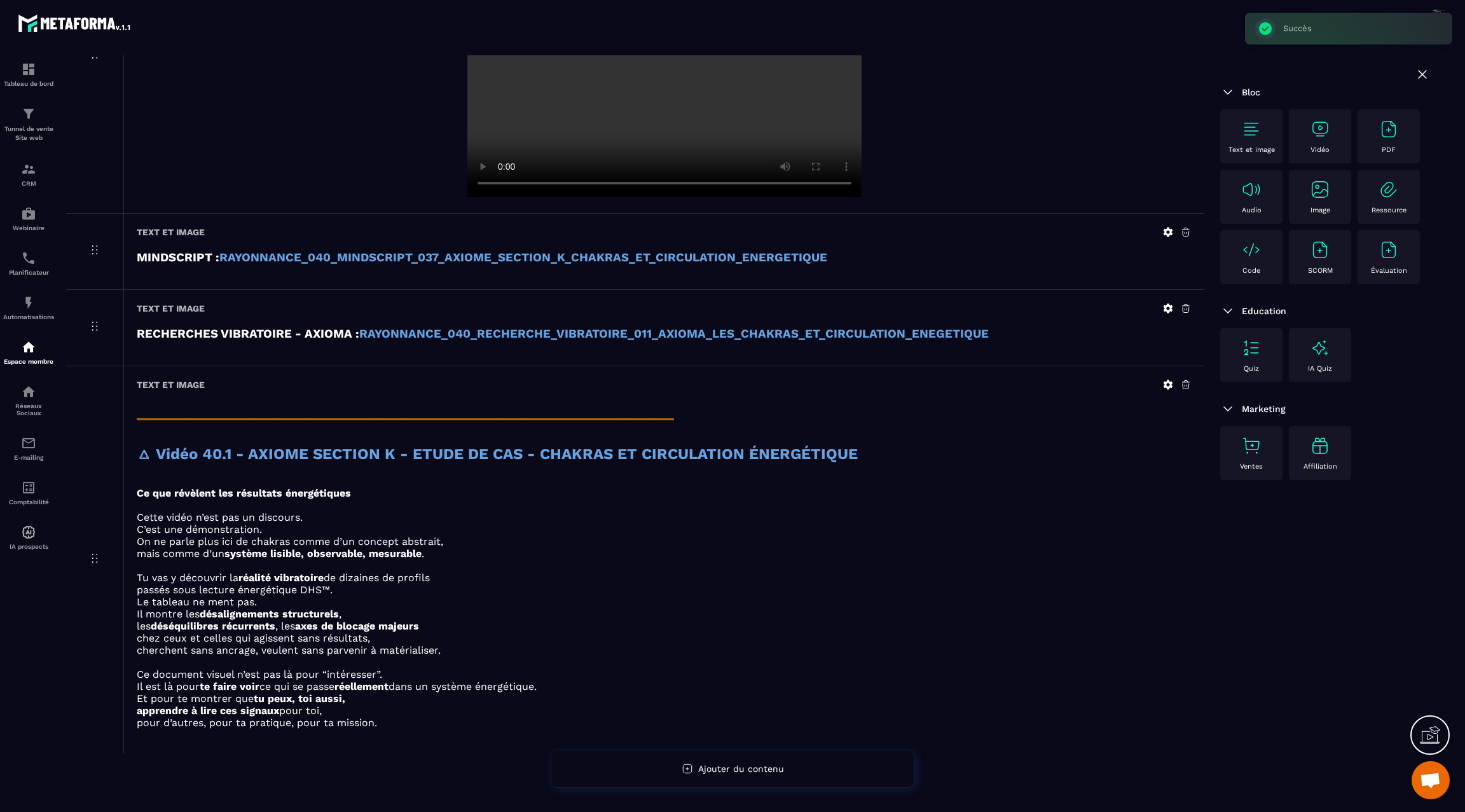
click at [1321, 129] on img at bounding box center [1319, 129] width 20 height 20
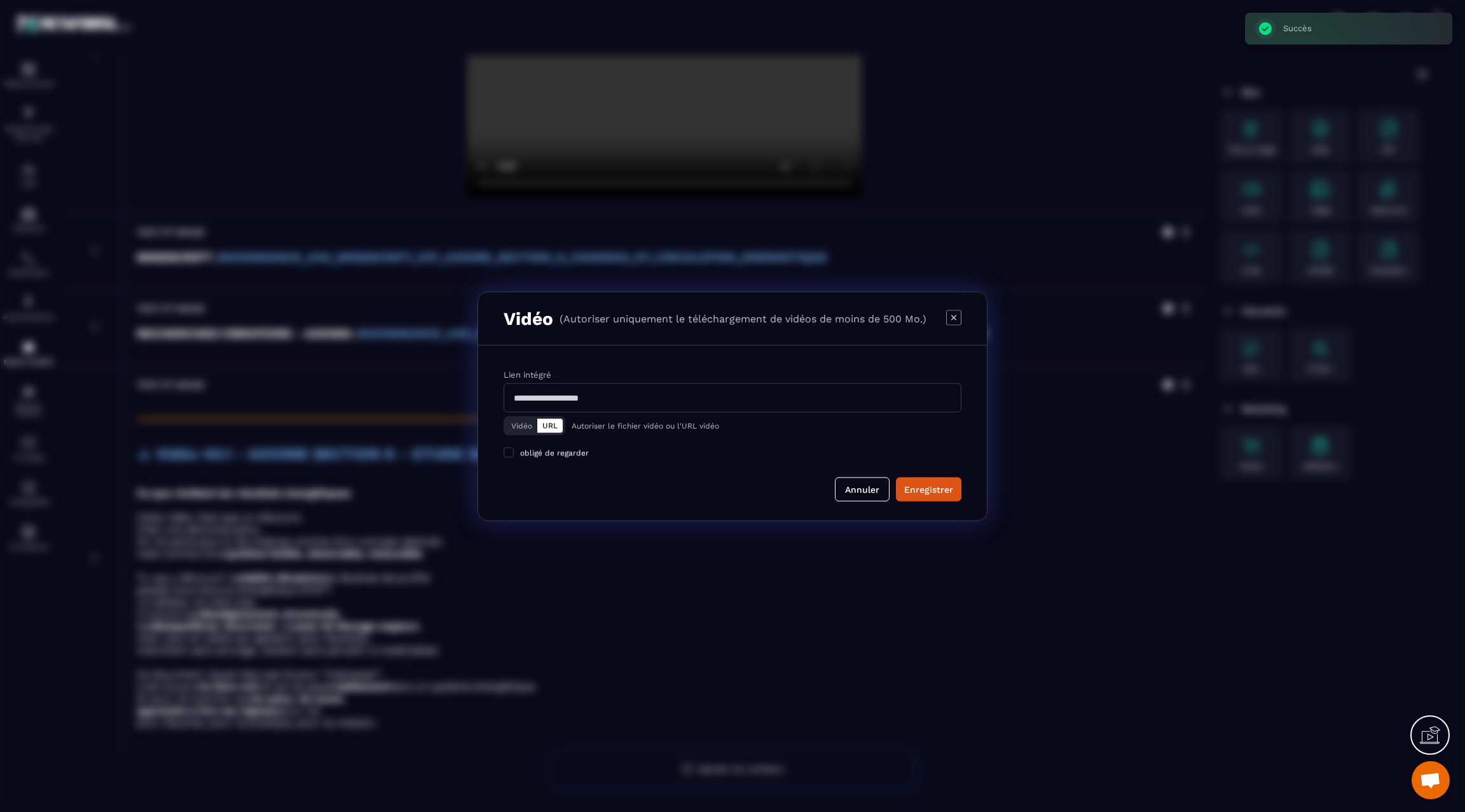
click at [518, 423] on button "Vidéo" at bounding box center [522, 425] width 31 height 14
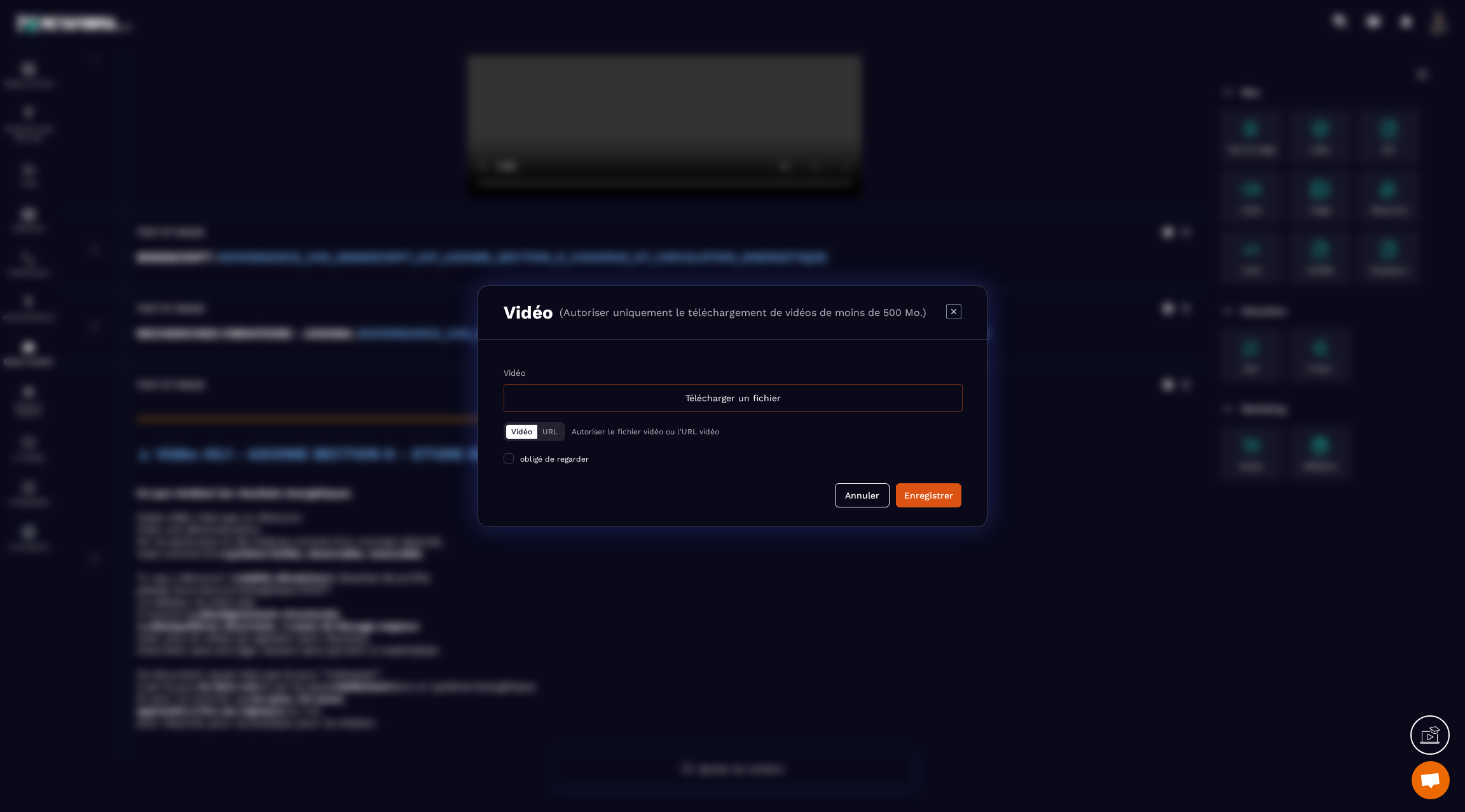
click at [530, 404] on div "Télécharger un fichier" at bounding box center [733, 398] width 459 height 28
click at [0, 0] on input "Vidéo Télécharger un fichier" at bounding box center [0, 0] width 0 height 0
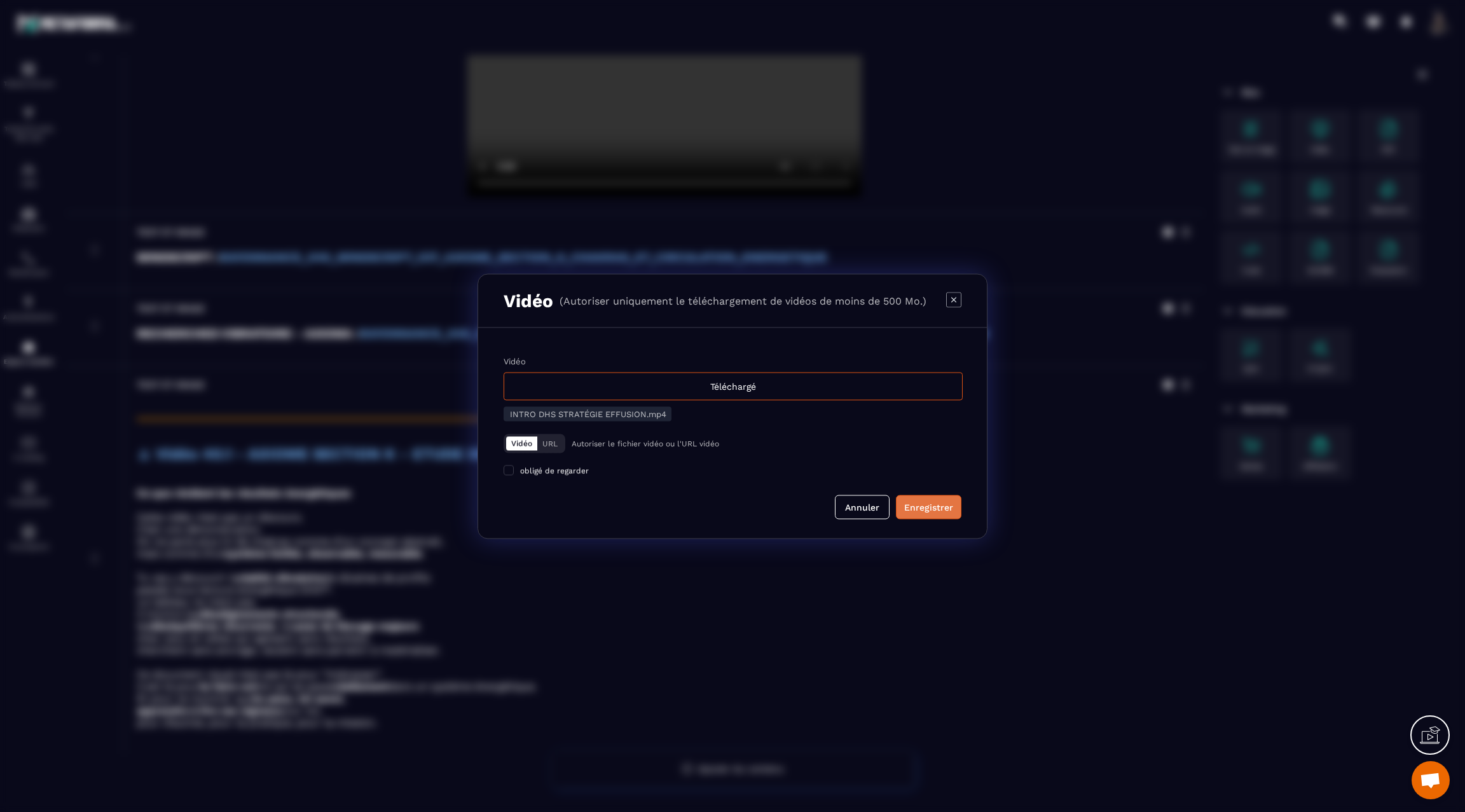
click at [929, 504] on div "Enregistrer" at bounding box center [928, 506] width 49 height 13
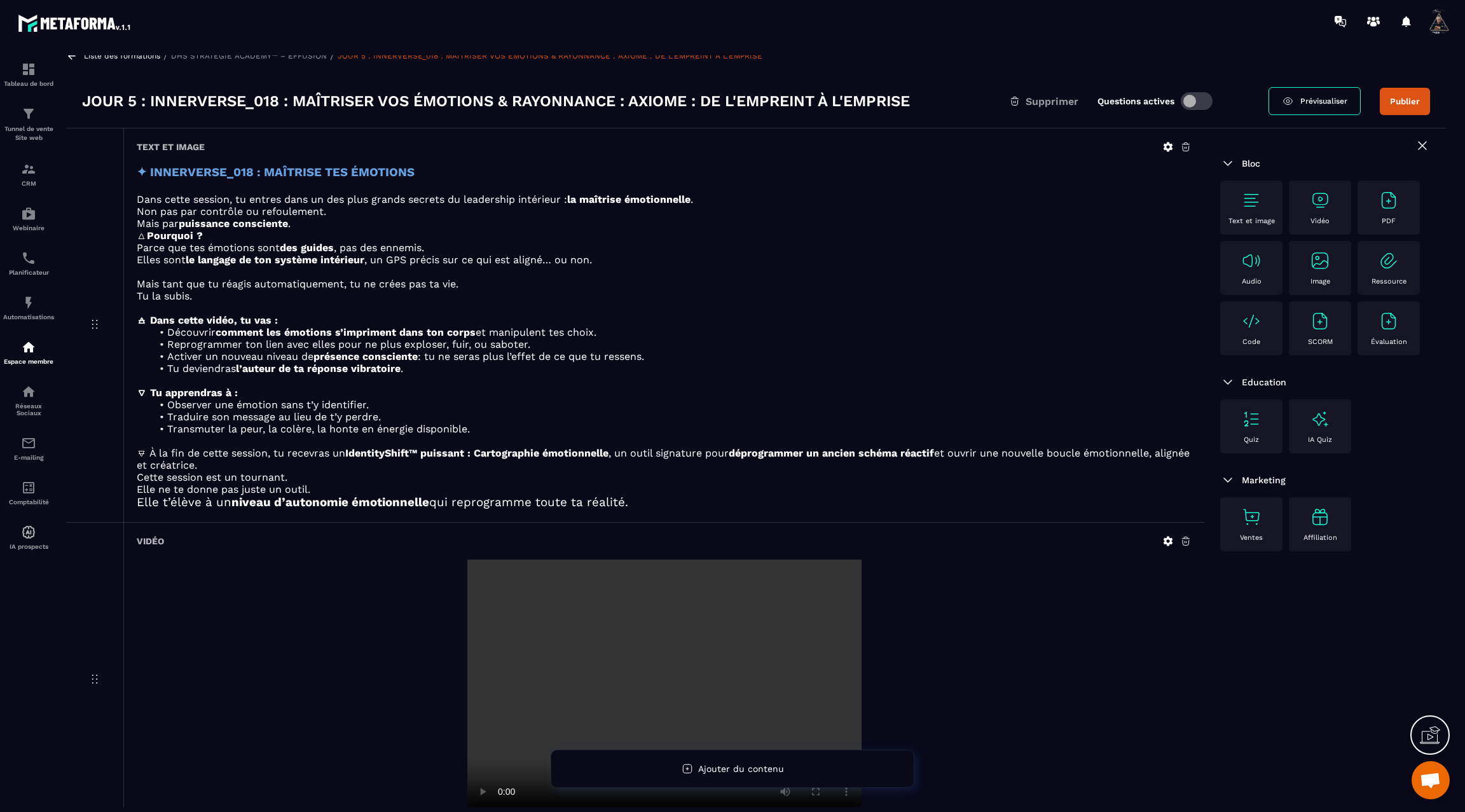
scroll to position [0, 0]
